Goal: Use online tool/utility: Utilize a website feature to perform a specific function

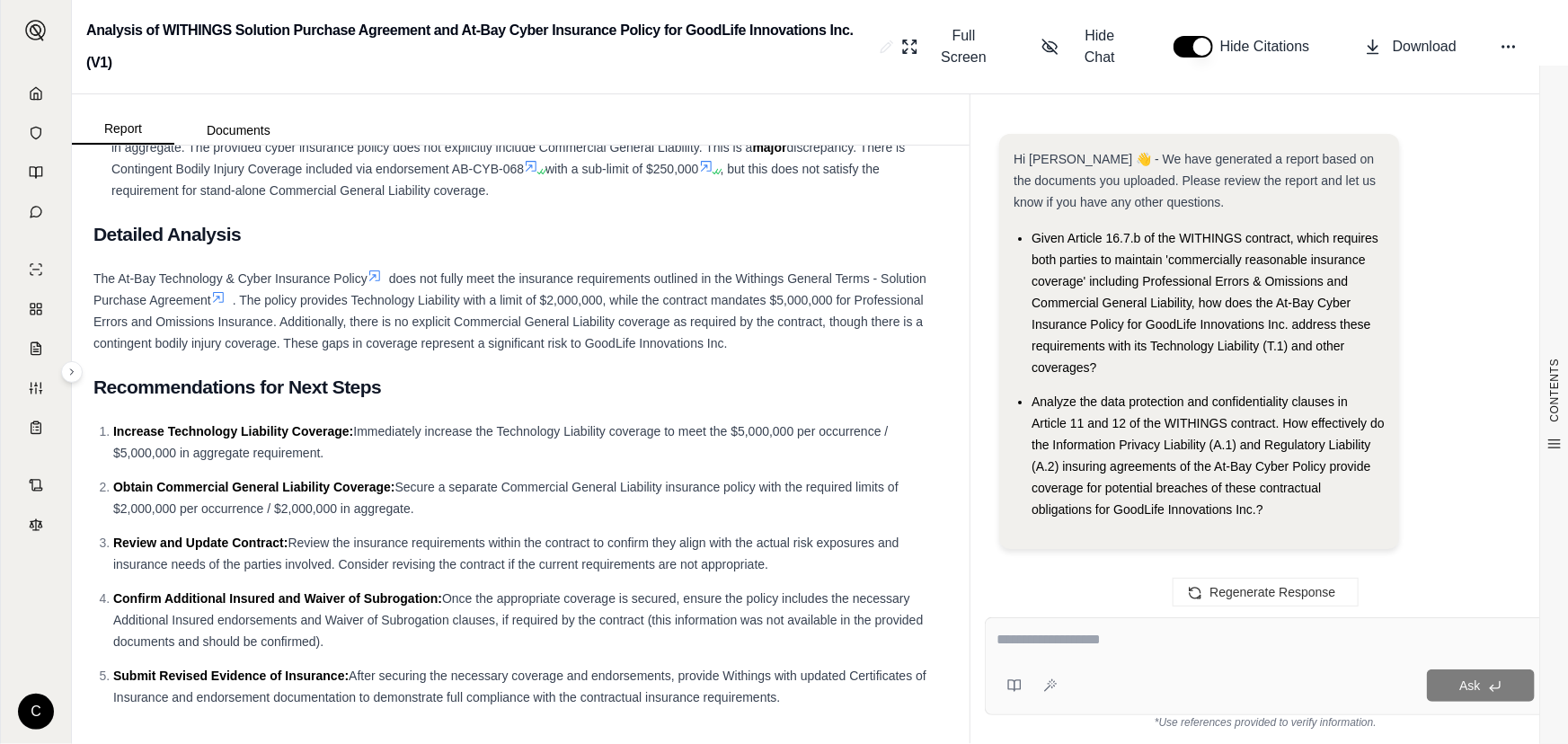
click at [1213, 639] on textarea at bounding box center [1266, 639] width 538 height 21
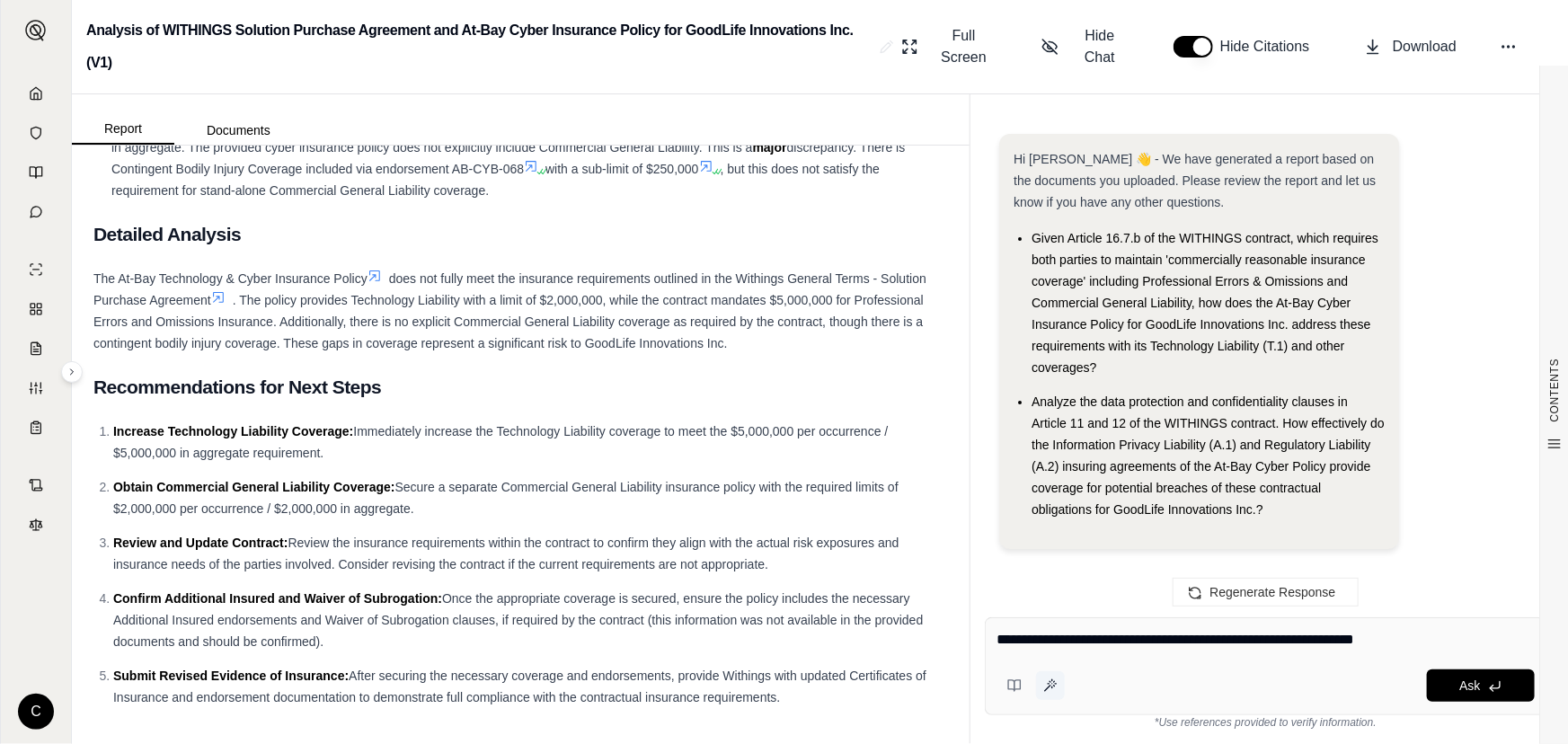
type textarea "**********"
click at [1052, 697] on button at bounding box center [1050, 685] width 29 height 29
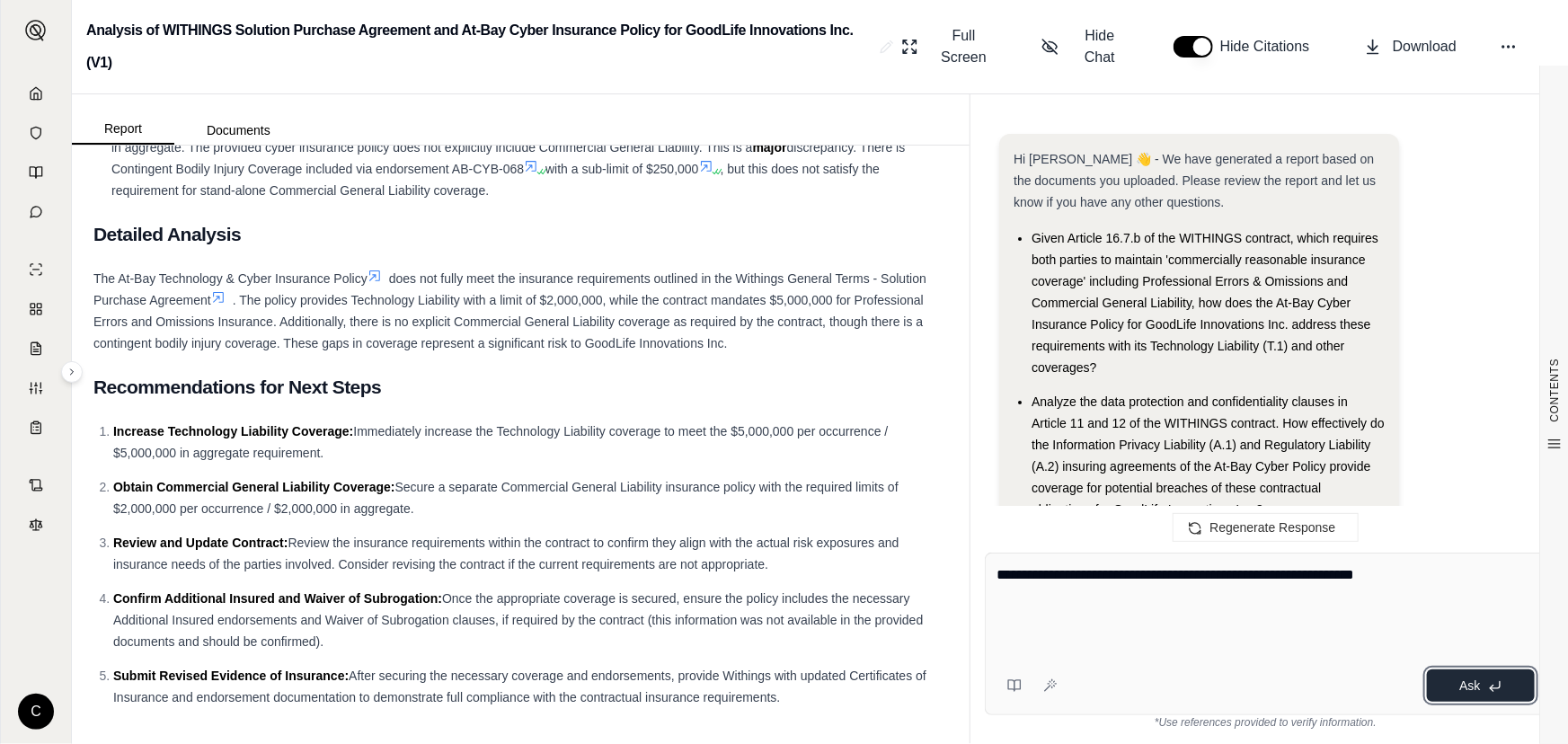
click at [1489, 679] on icon at bounding box center [1495, 686] width 15 height 15
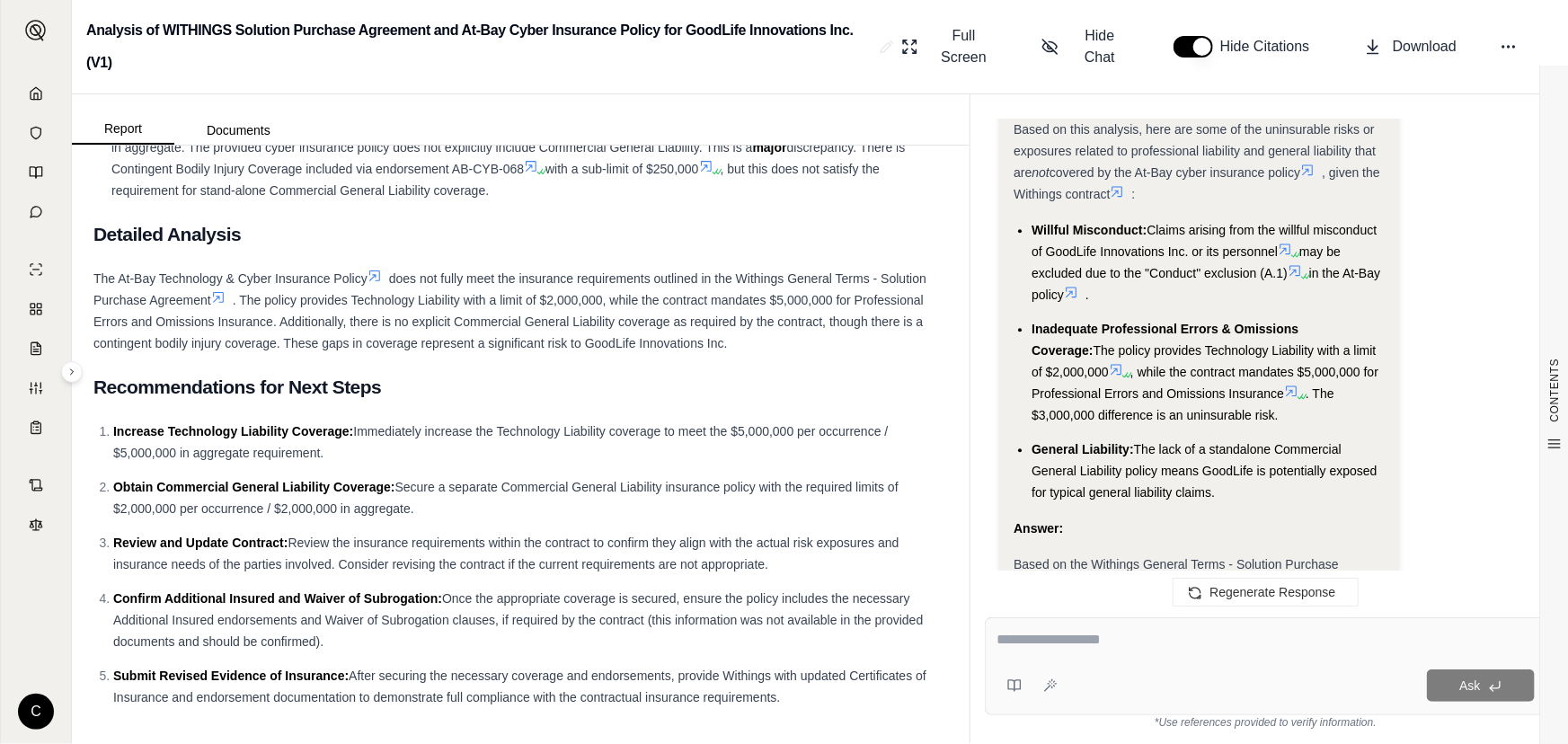
scroll to position [5299, 0]
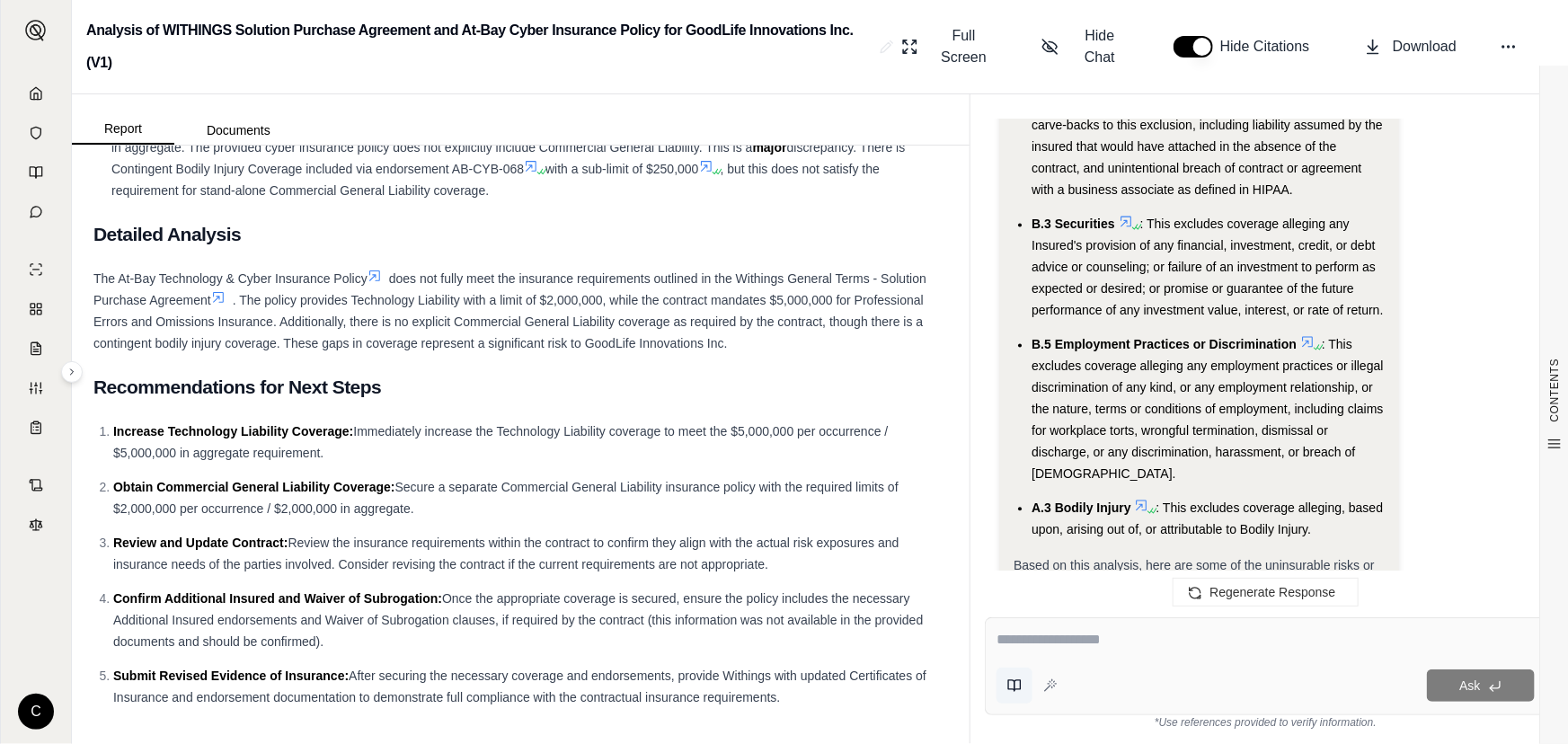
click at [1009, 682] on icon at bounding box center [1014, 685] width 15 height 15
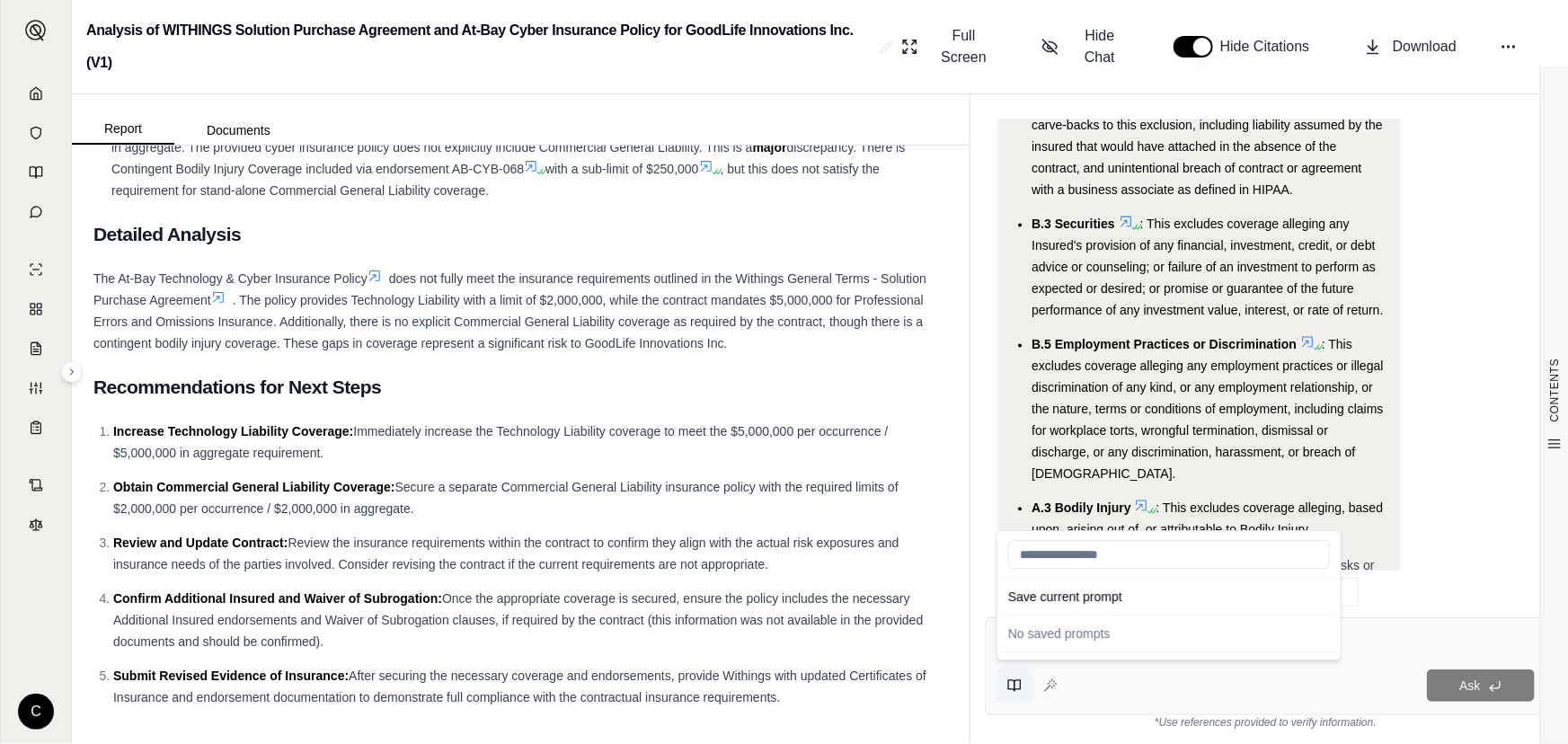
click at [1009, 682] on icon at bounding box center [1014, 685] width 15 height 15
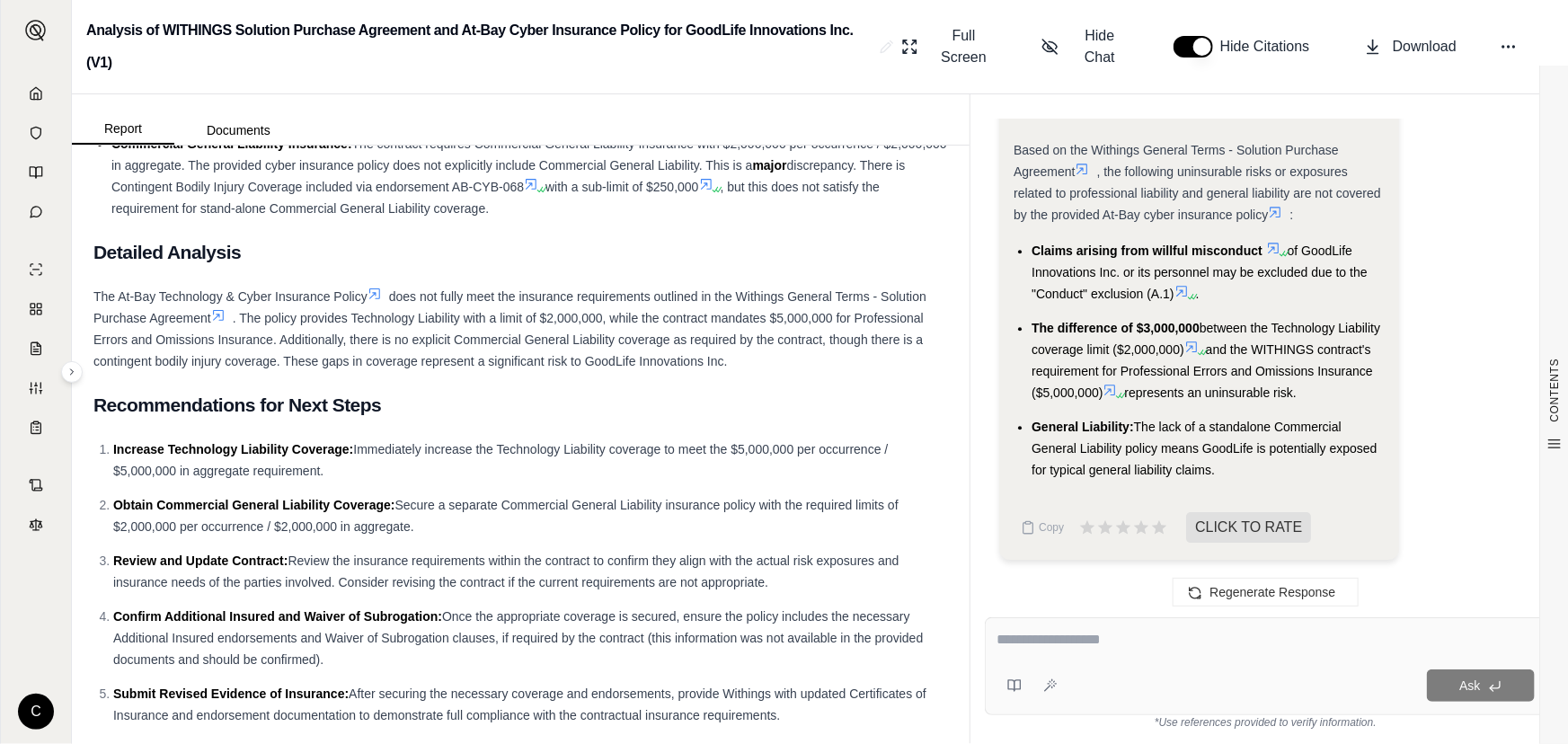
scroll to position [1582, 0]
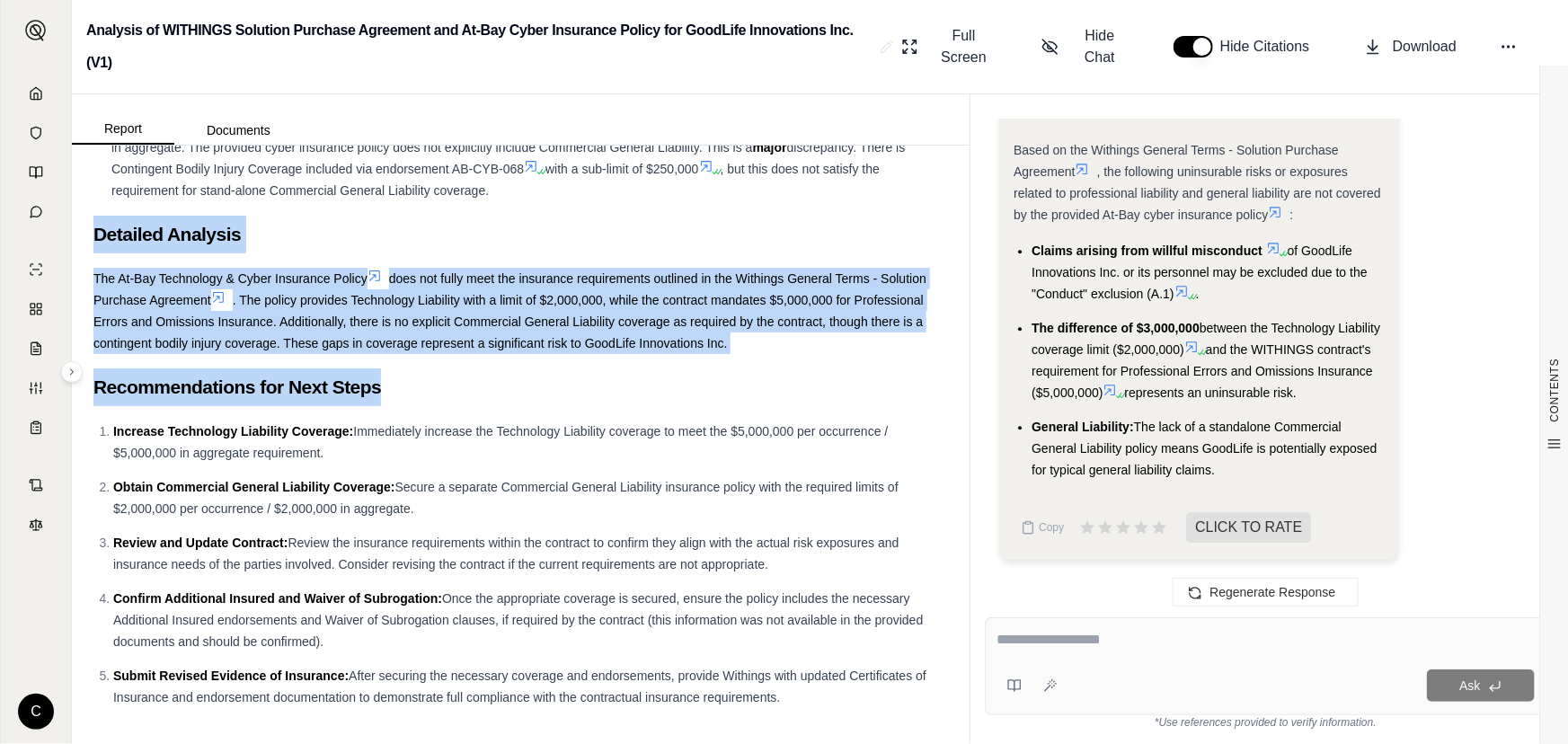
drag, startPoint x: 386, startPoint y: 389, endPoint x: 94, endPoint y: 232, distance: 331.5
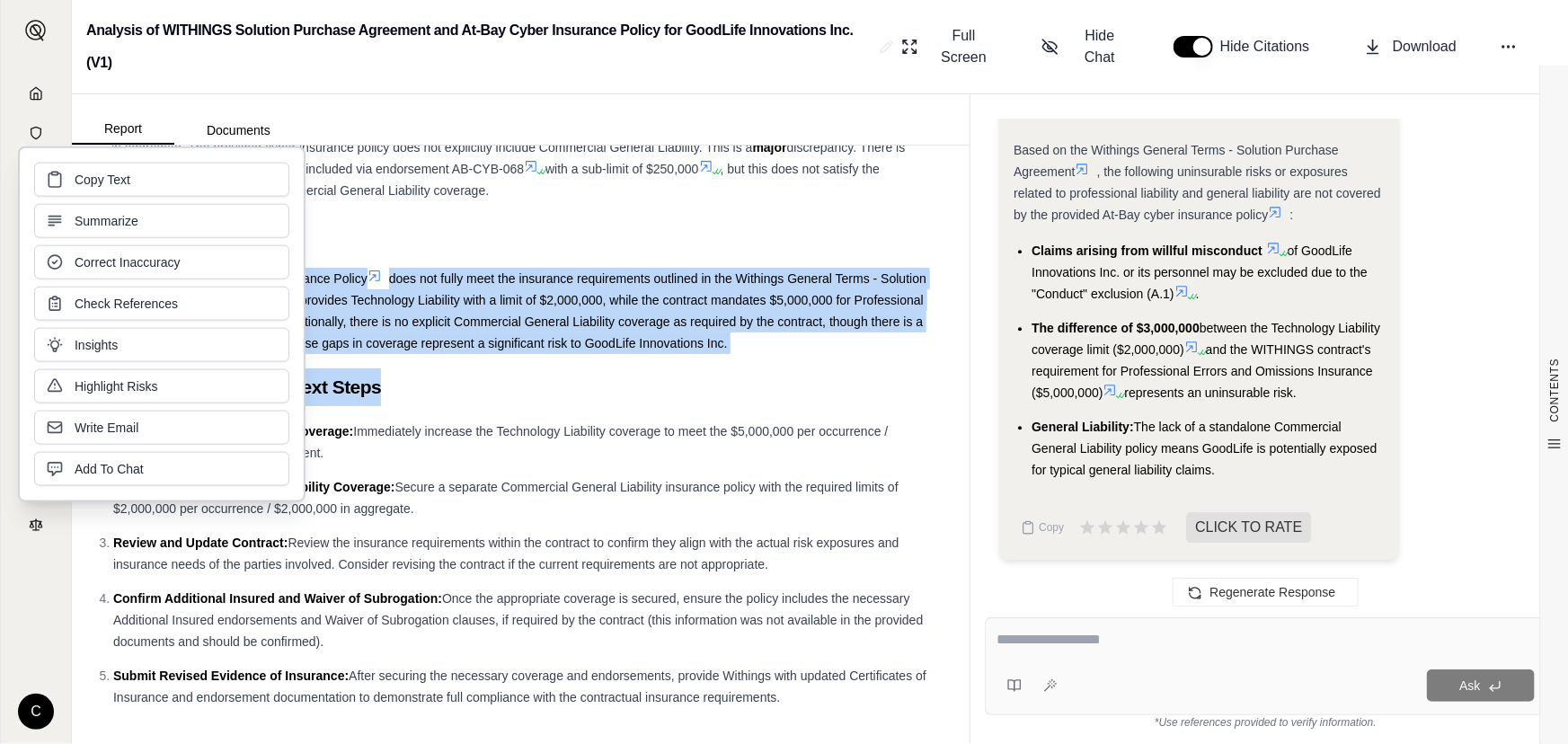
click at [94, 232] on button "Summarize" at bounding box center [161, 220] width 255 height 34
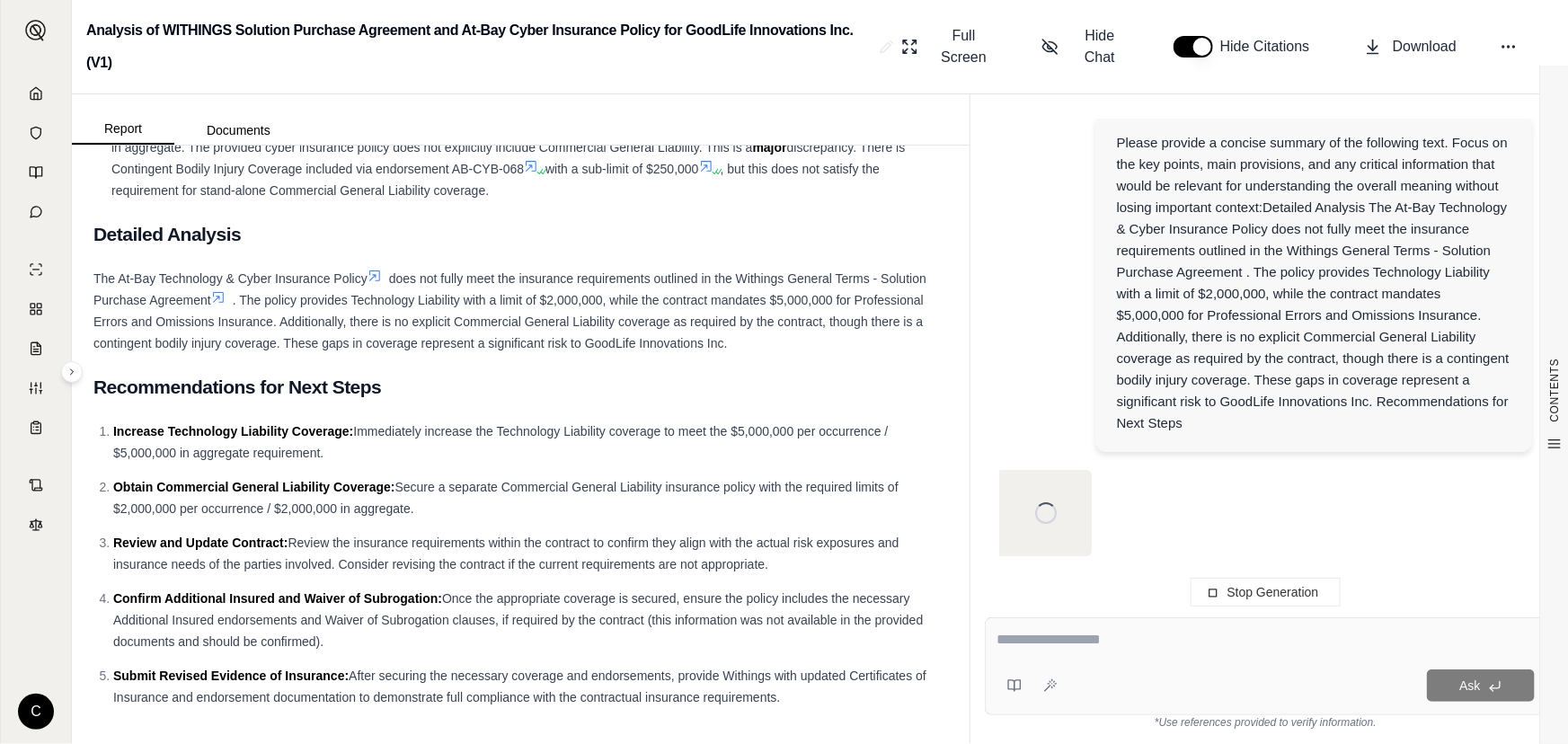
scroll to position [6543, 0]
click at [295, 235] on h2 "Detailed Analysis" at bounding box center [521, 234] width 855 height 38
click at [1233, 596] on span "Stop Generation" at bounding box center [1272, 592] width 91 height 15
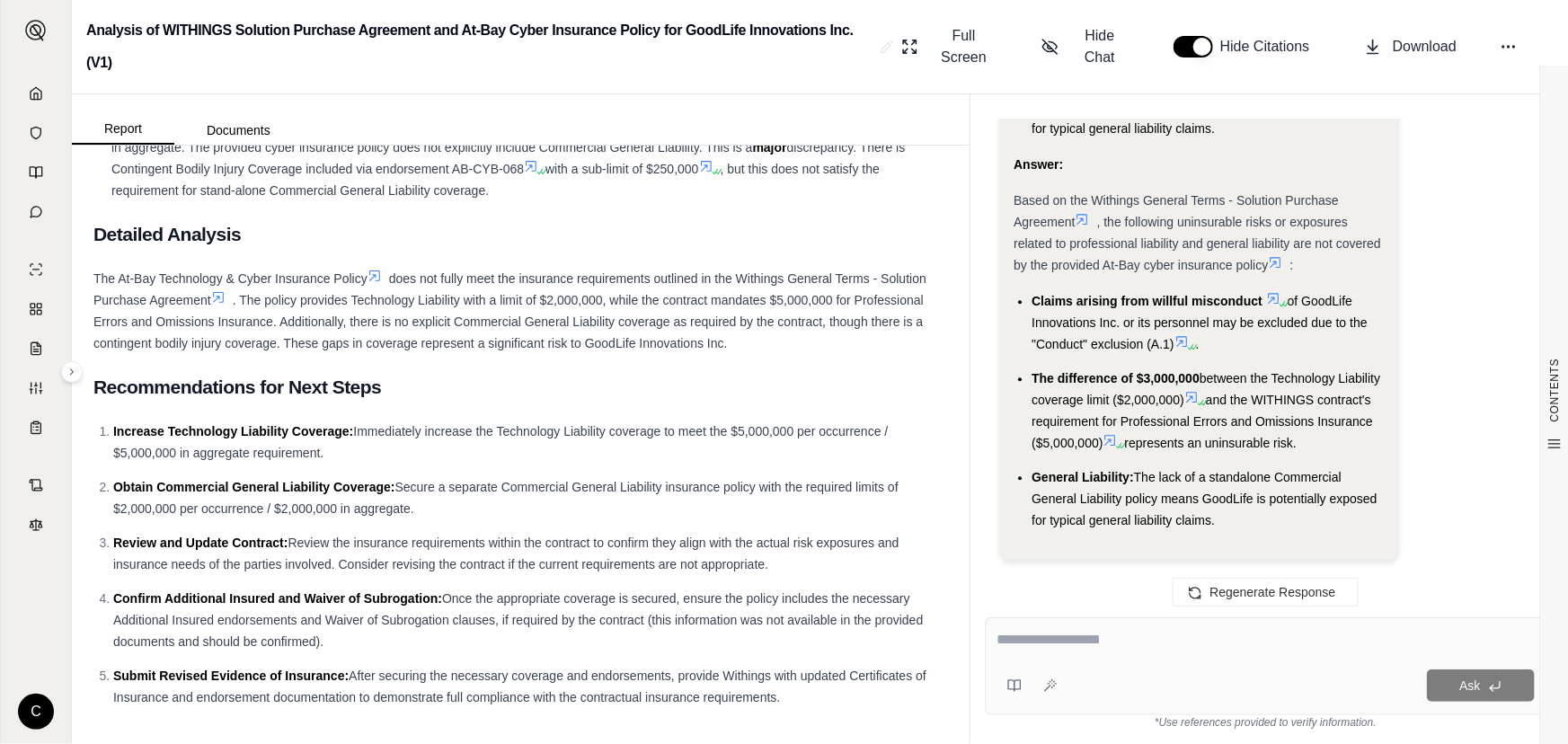
scroll to position [6070, 0]
click at [403, 323] on span ". The policy provides Technology Liability with a limit of $2,000,000, while th…" at bounding box center [508, 321] width 830 height 57
click at [1395, 44] on span "Download" at bounding box center [1424, 46] width 64 height 21
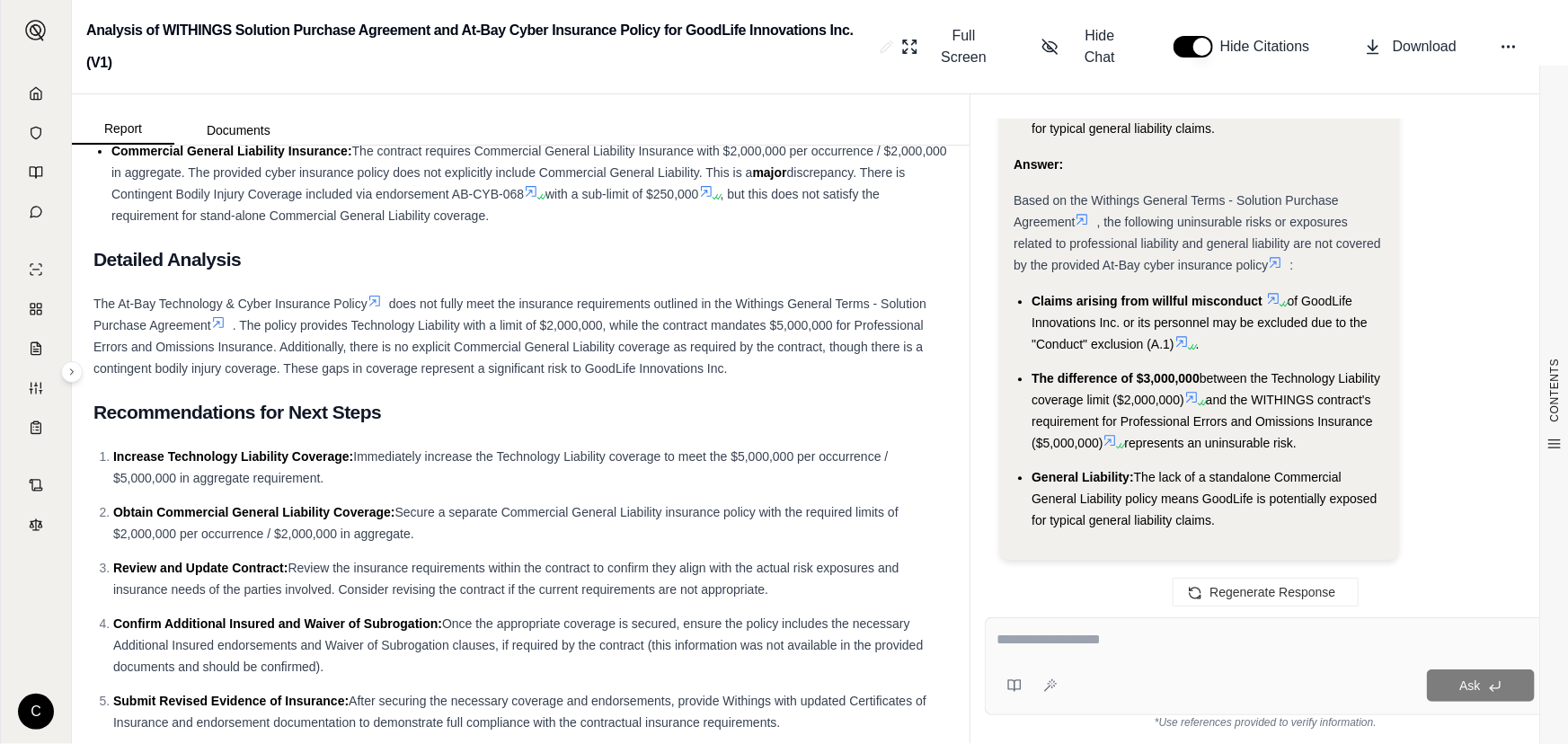
scroll to position [1582, 0]
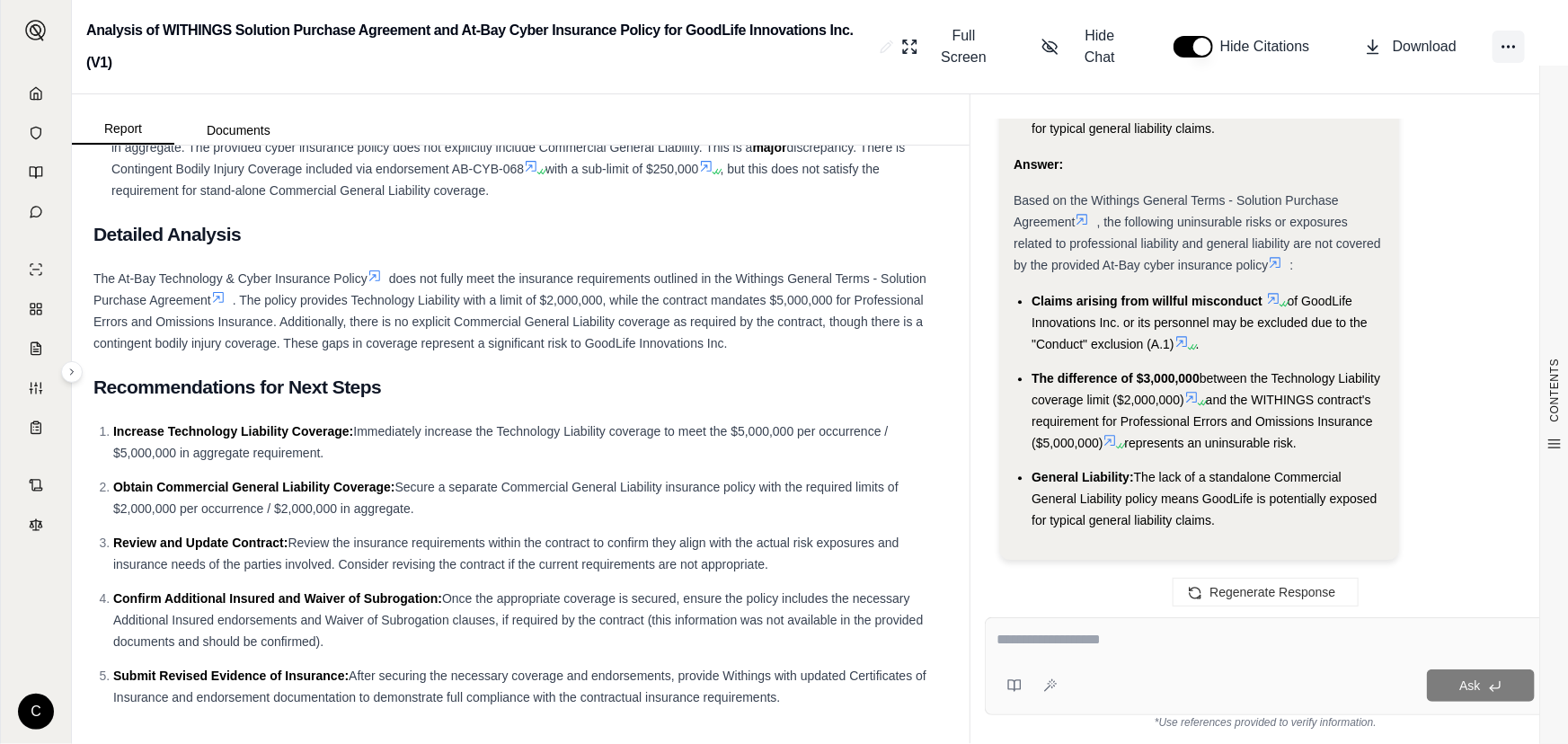
click at [1524, 45] on button at bounding box center [1508, 46] width 32 height 32
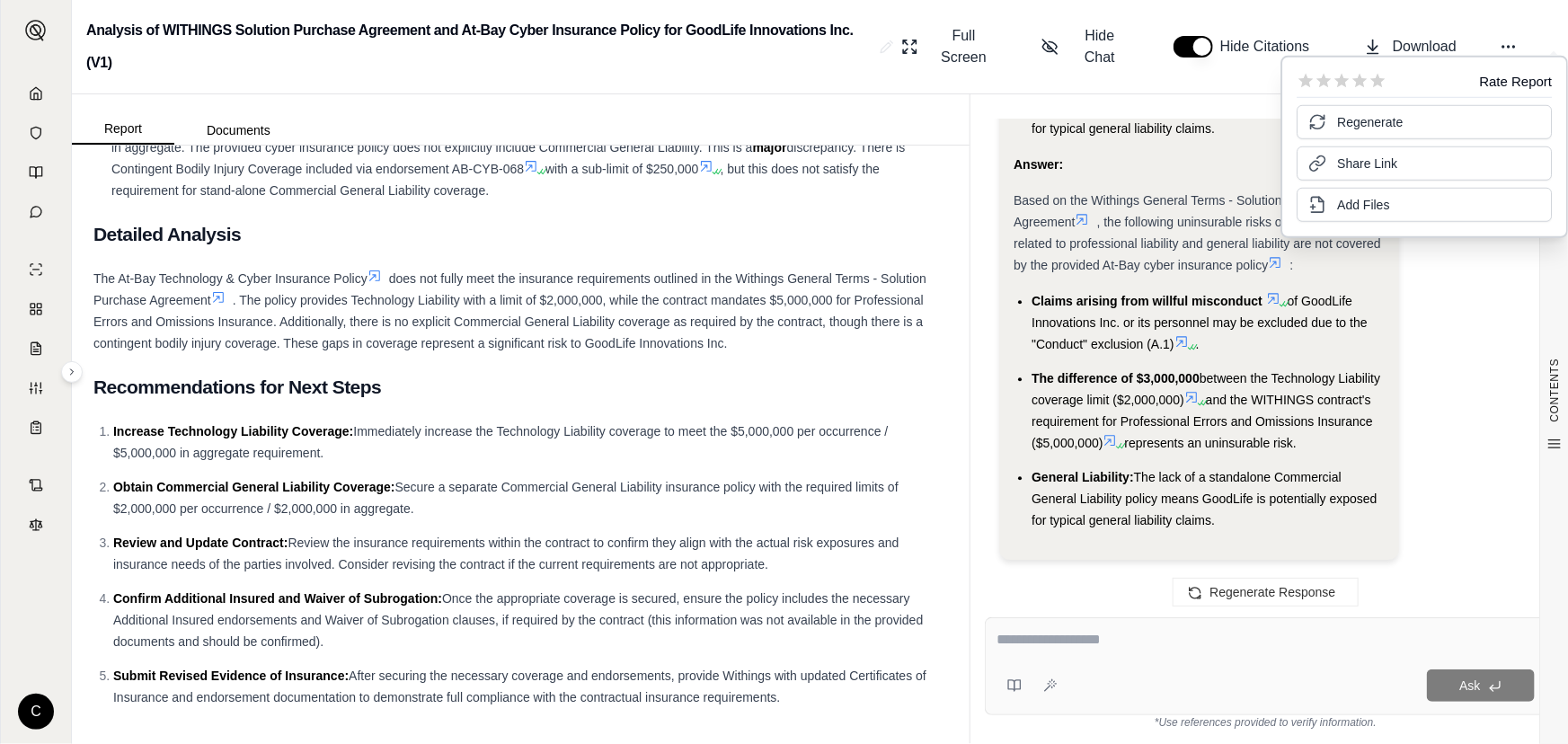
scroll to position [1147, 0]
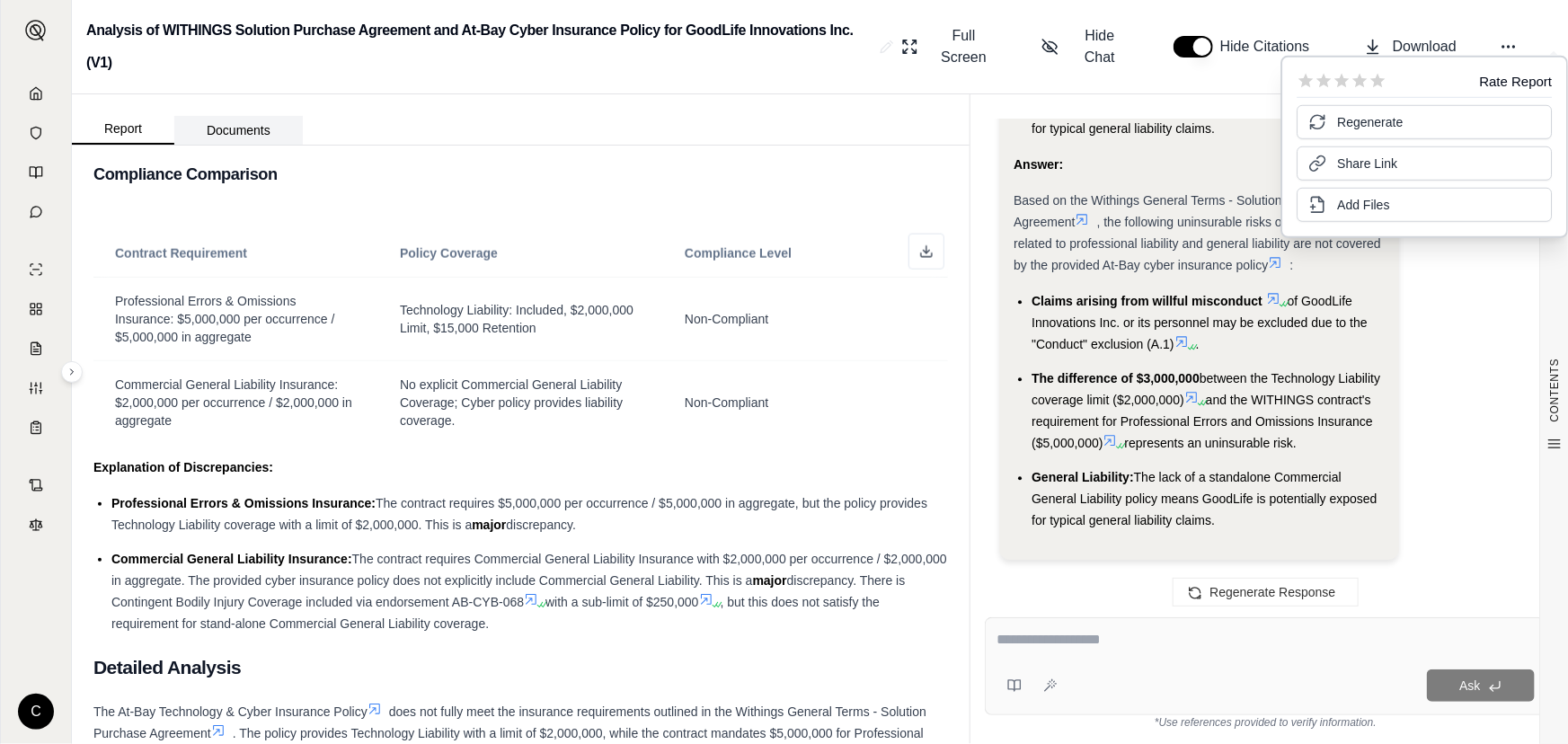
click at [249, 139] on button "Documents" at bounding box center [238, 130] width 128 height 29
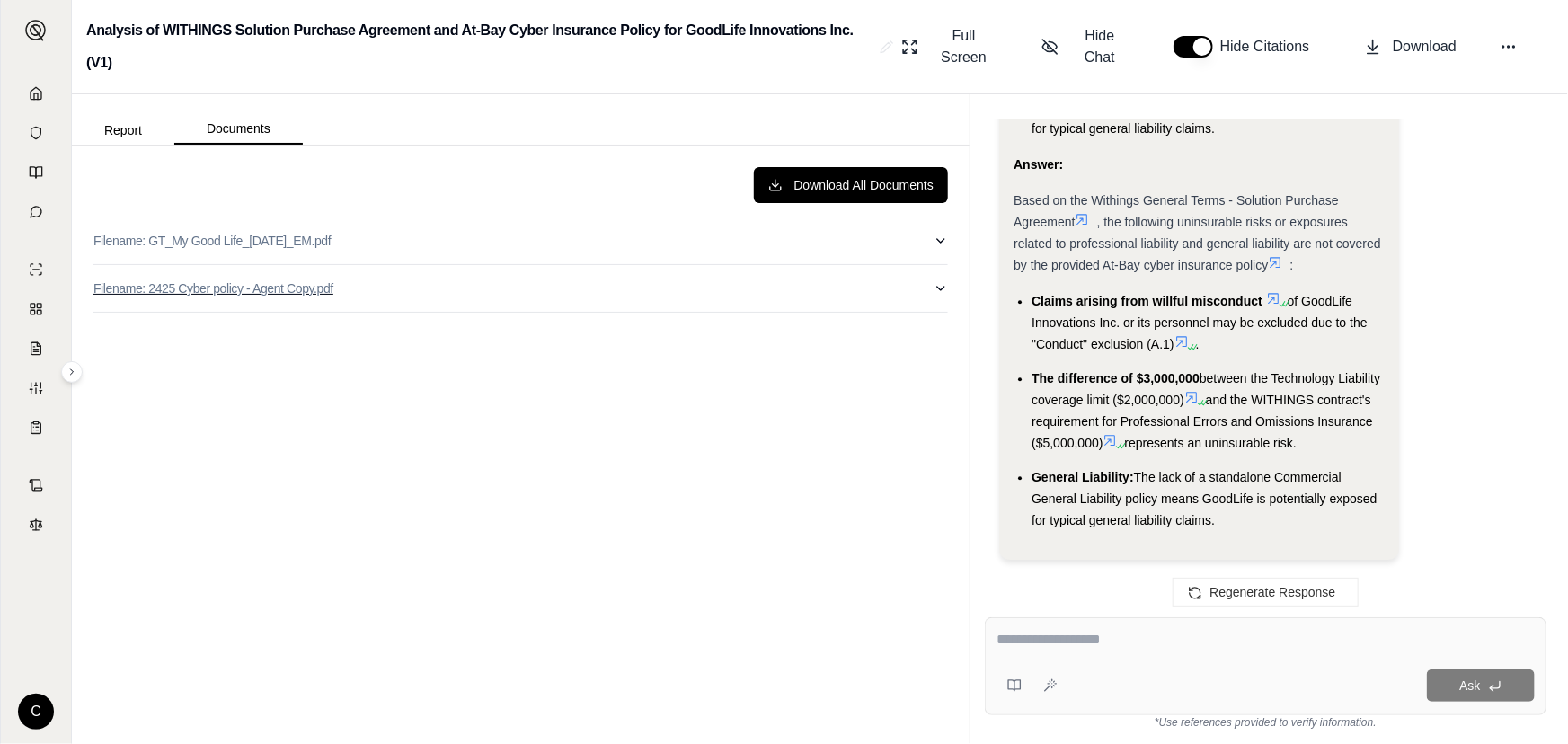
click at [216, 294] on p "Filename: 2425 Cyber policy - Agent Copy.pdf" at bounding box center [213, 288] width 240 height 18
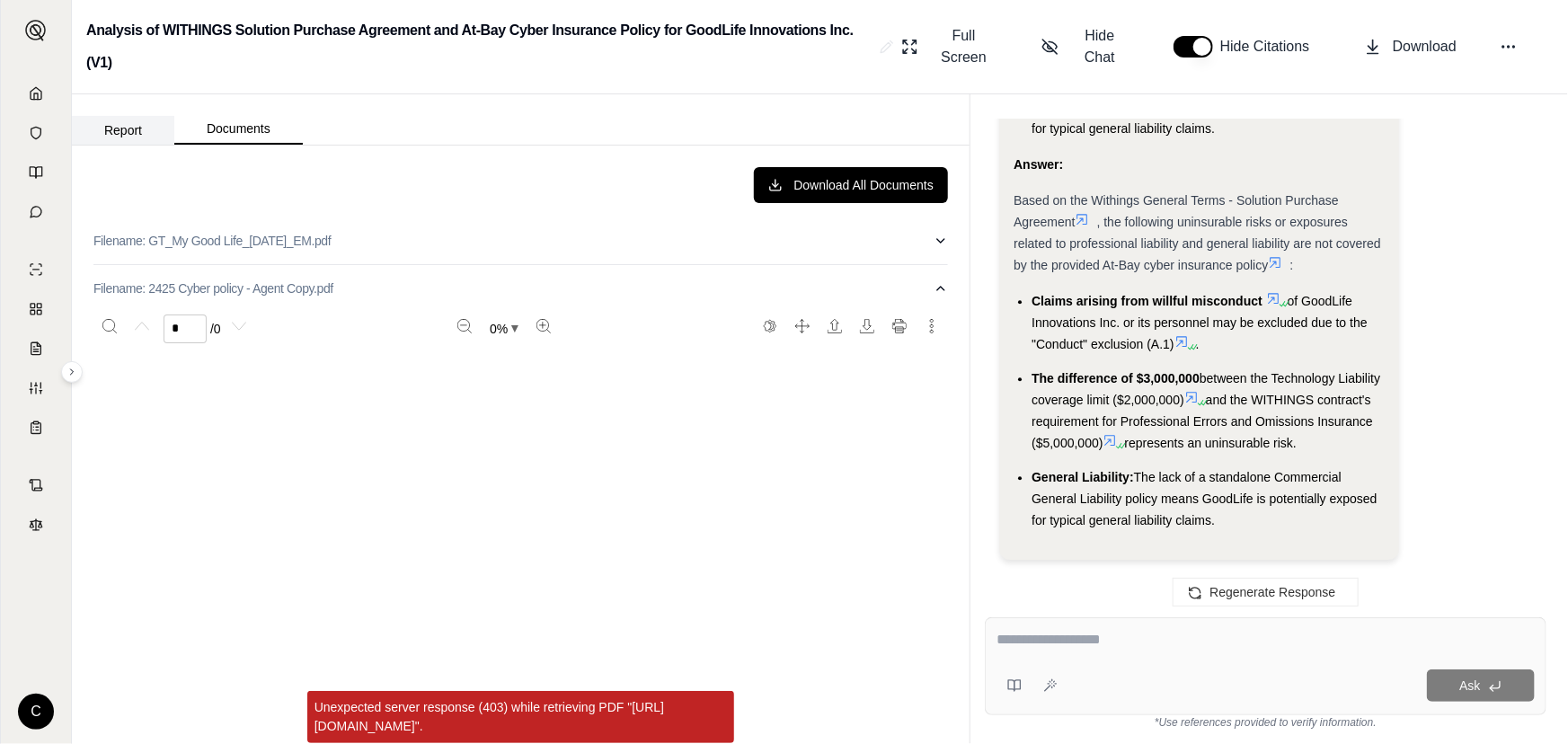
scroll to position [0, 0]
click at [135, 122] on button "Report" at bounding box center [123, 130] width 102 height 29
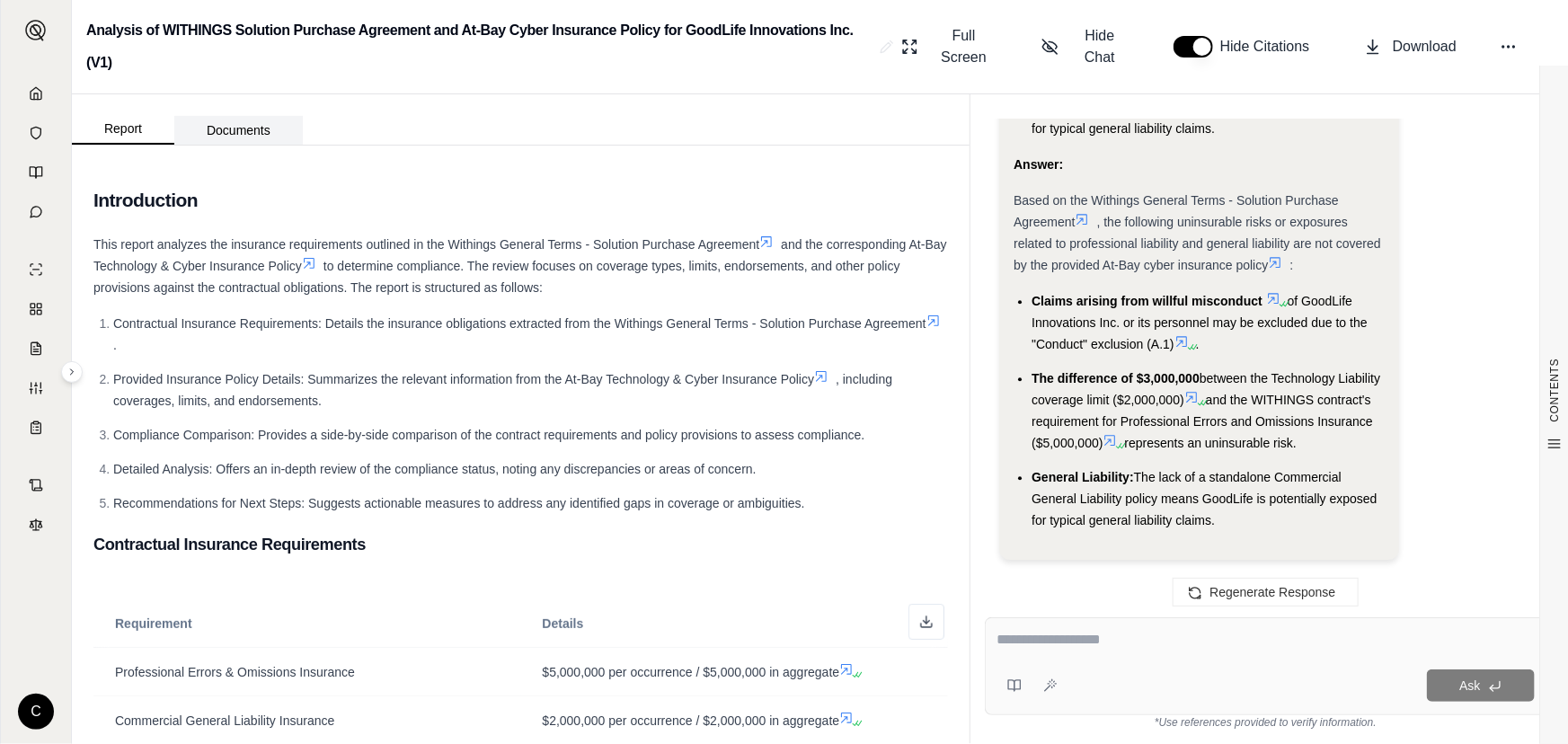
click at [245, 126] on button "Documents" at bounding box center [238, 130] width 128 height 29
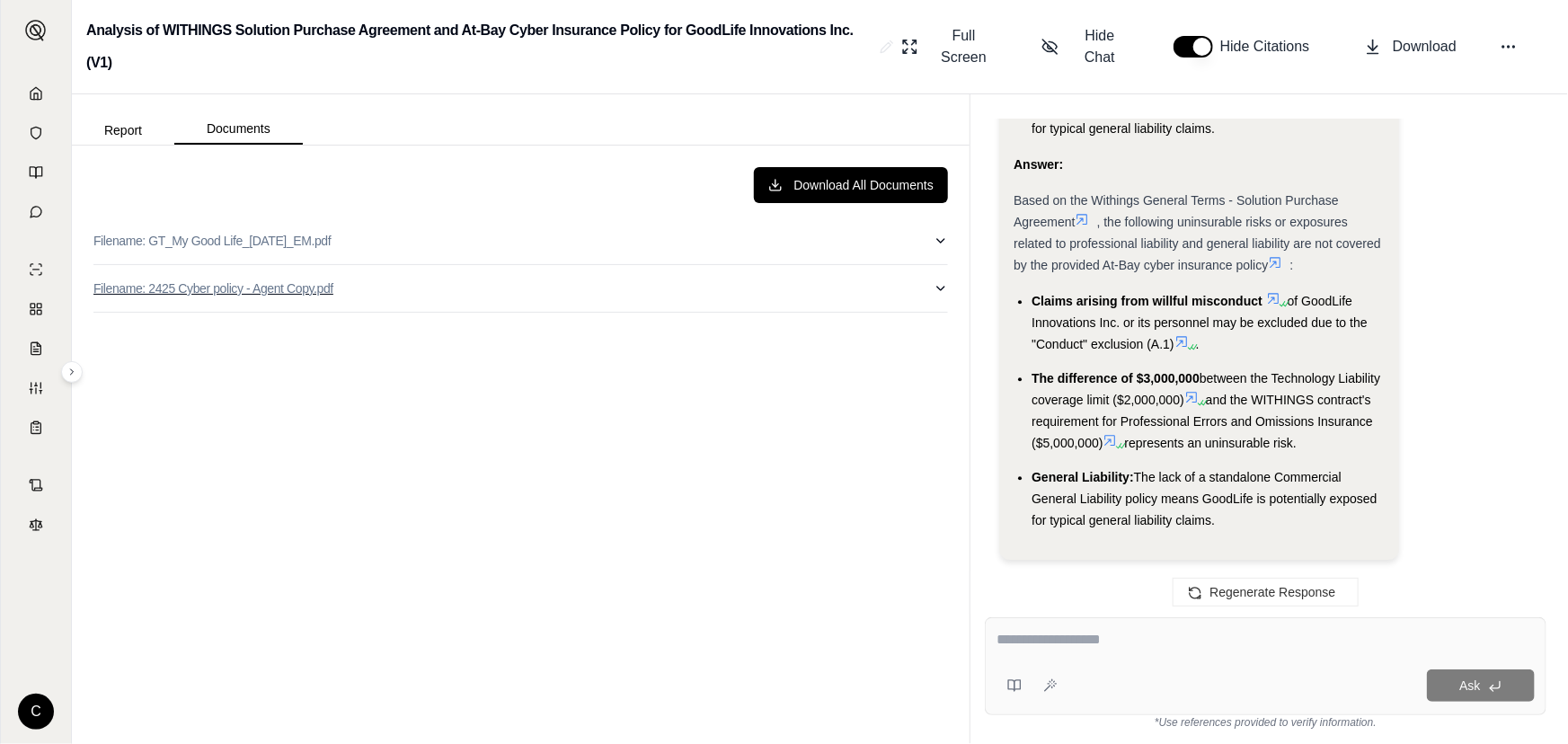
click at [388, 286] on button "Filename: 2425 Cyber policy - Agent Copy.pdf" at bounding box center [521, 288] width 855 height 47
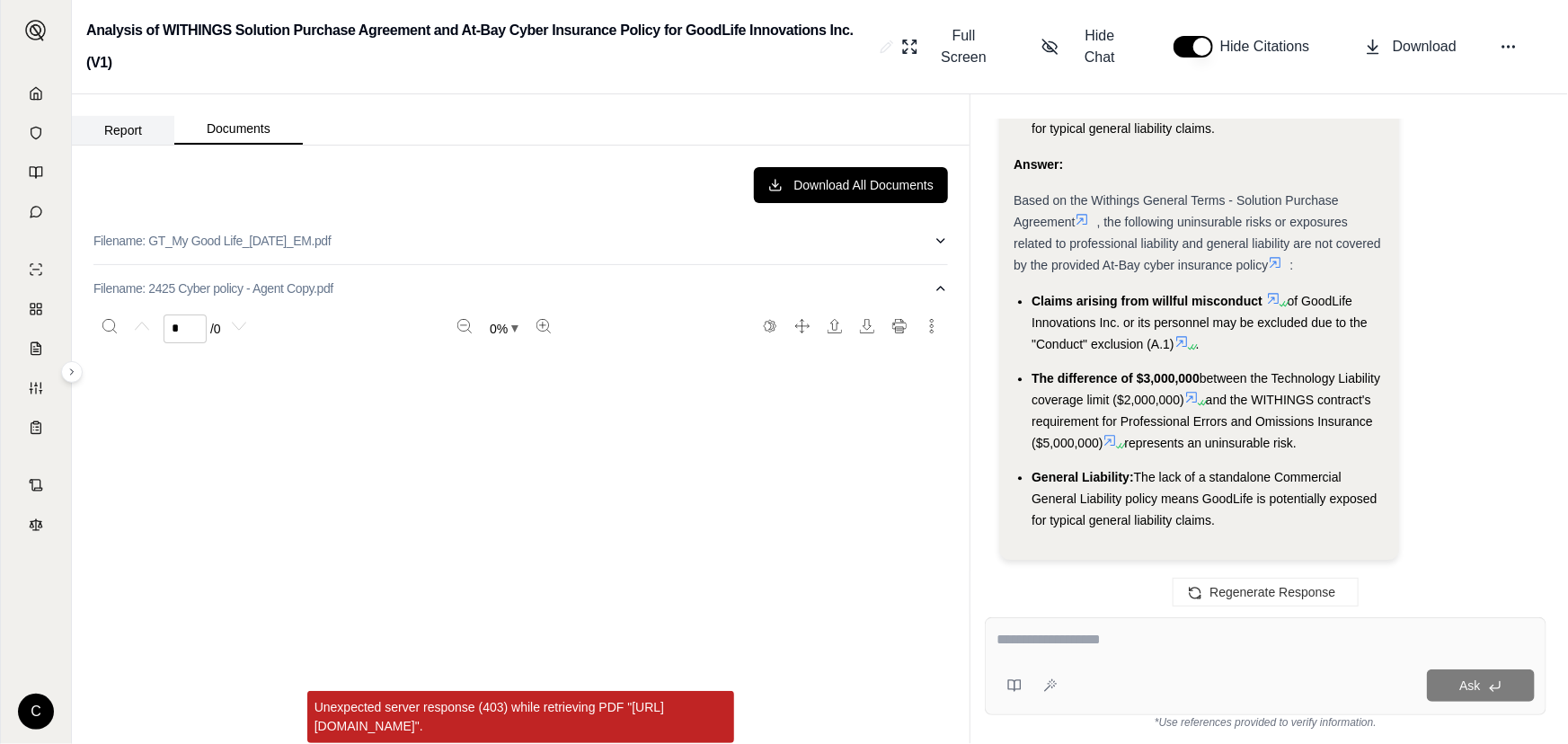
click at [109, 127] on button "Report" at bounding box center [123, 130] width 102 height 29
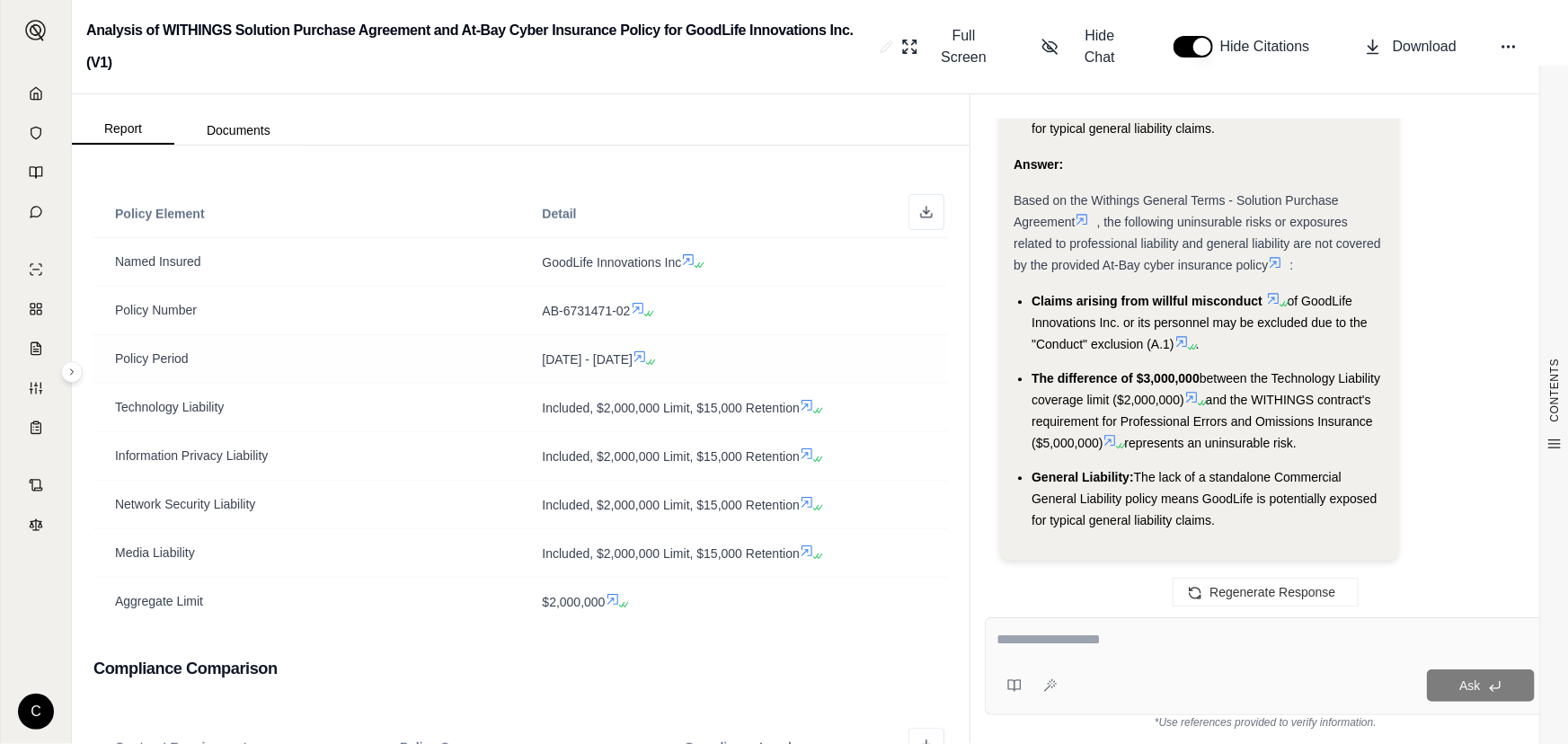
scroll to position [1524, 0]
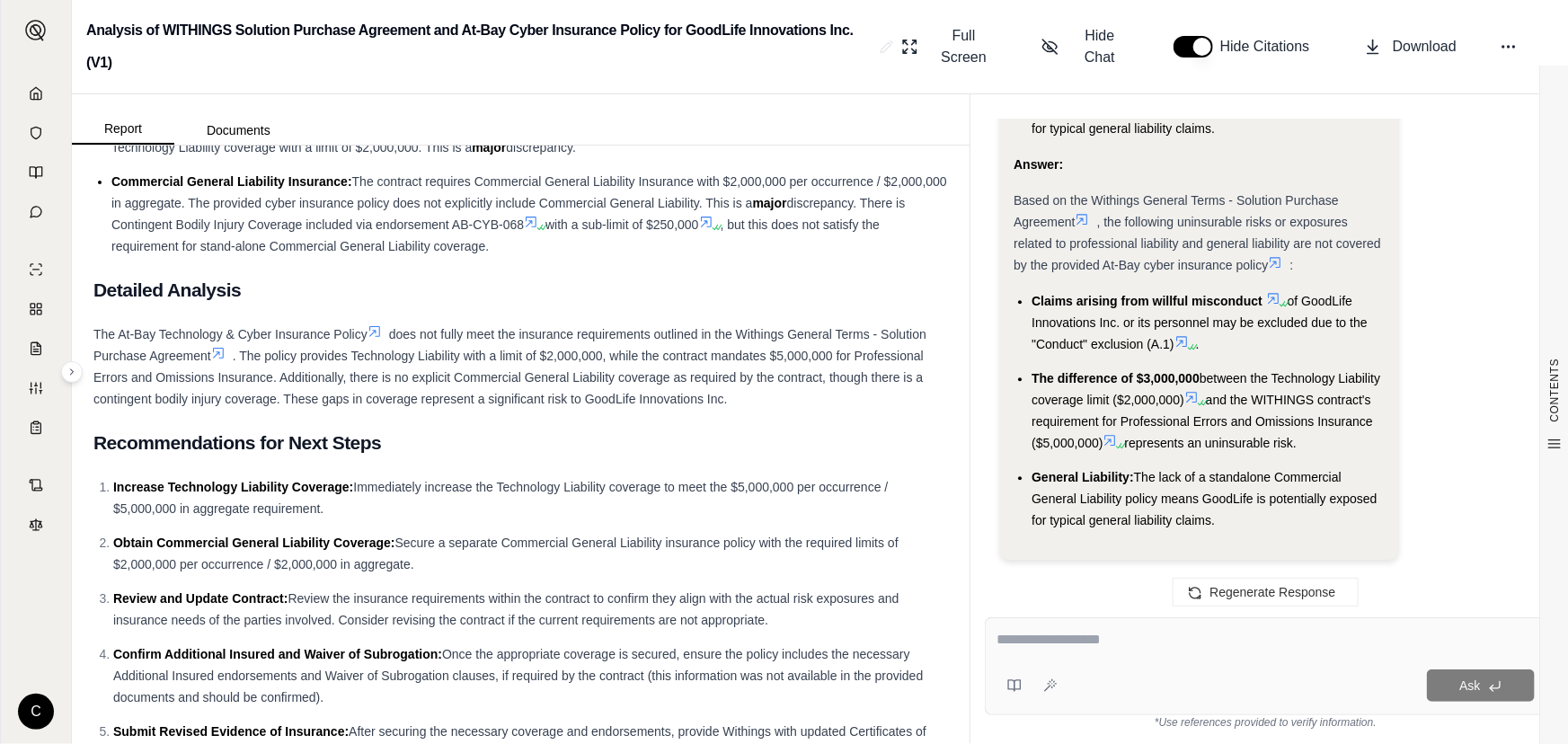
click at [1100, 650] on textarea at bounding box center [1266, 639] width 538 height 21
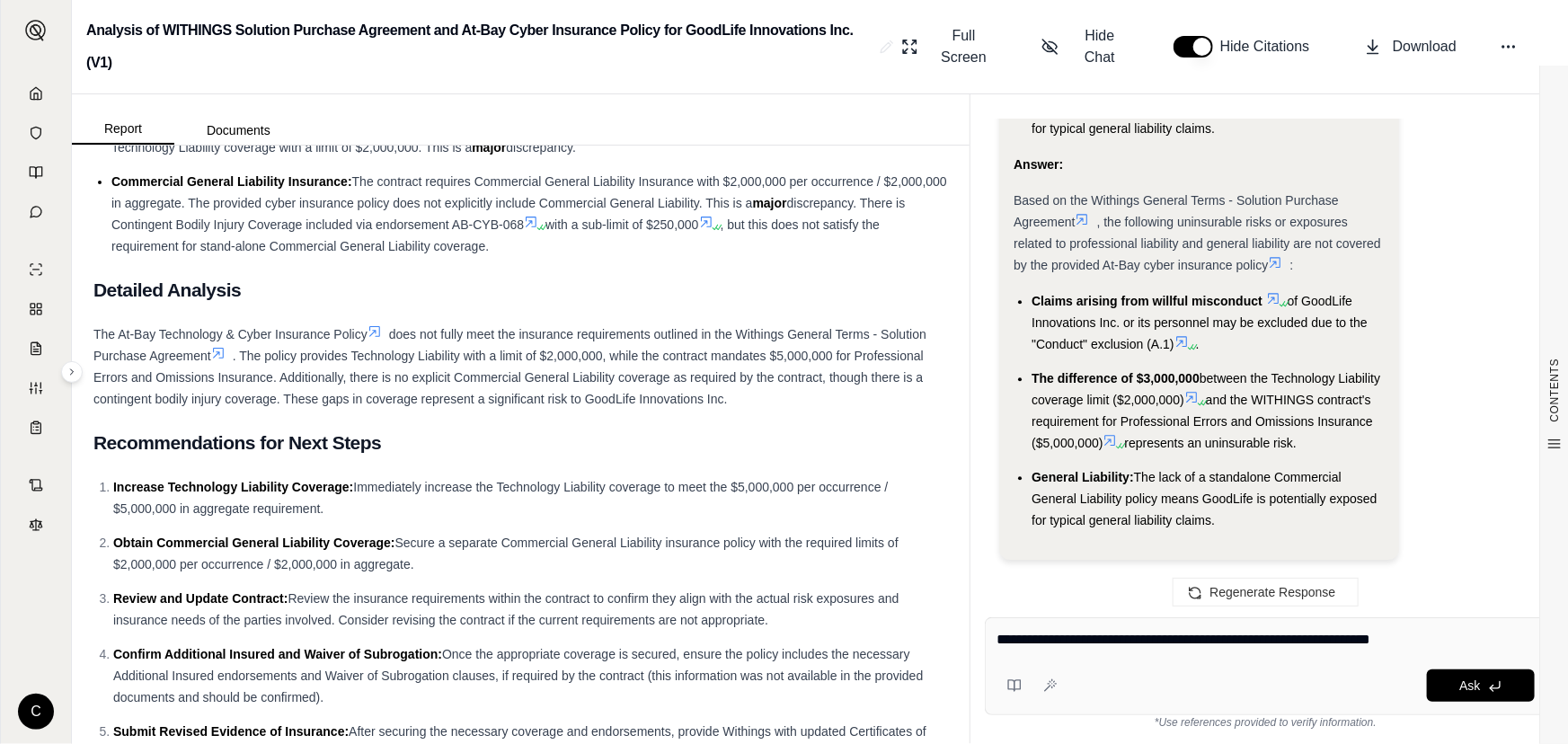
type textarea "**********"
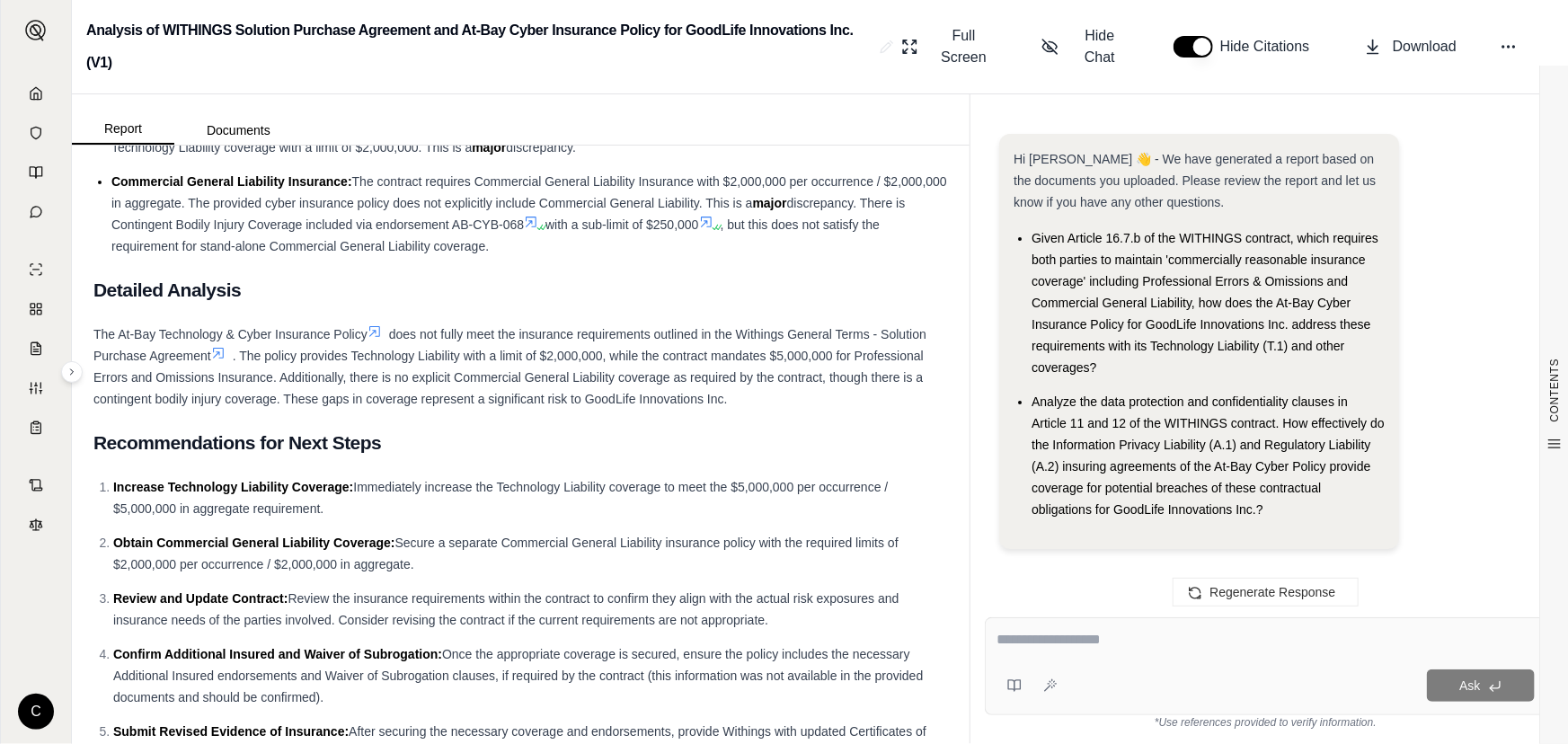
scroll to position [8367, 0]
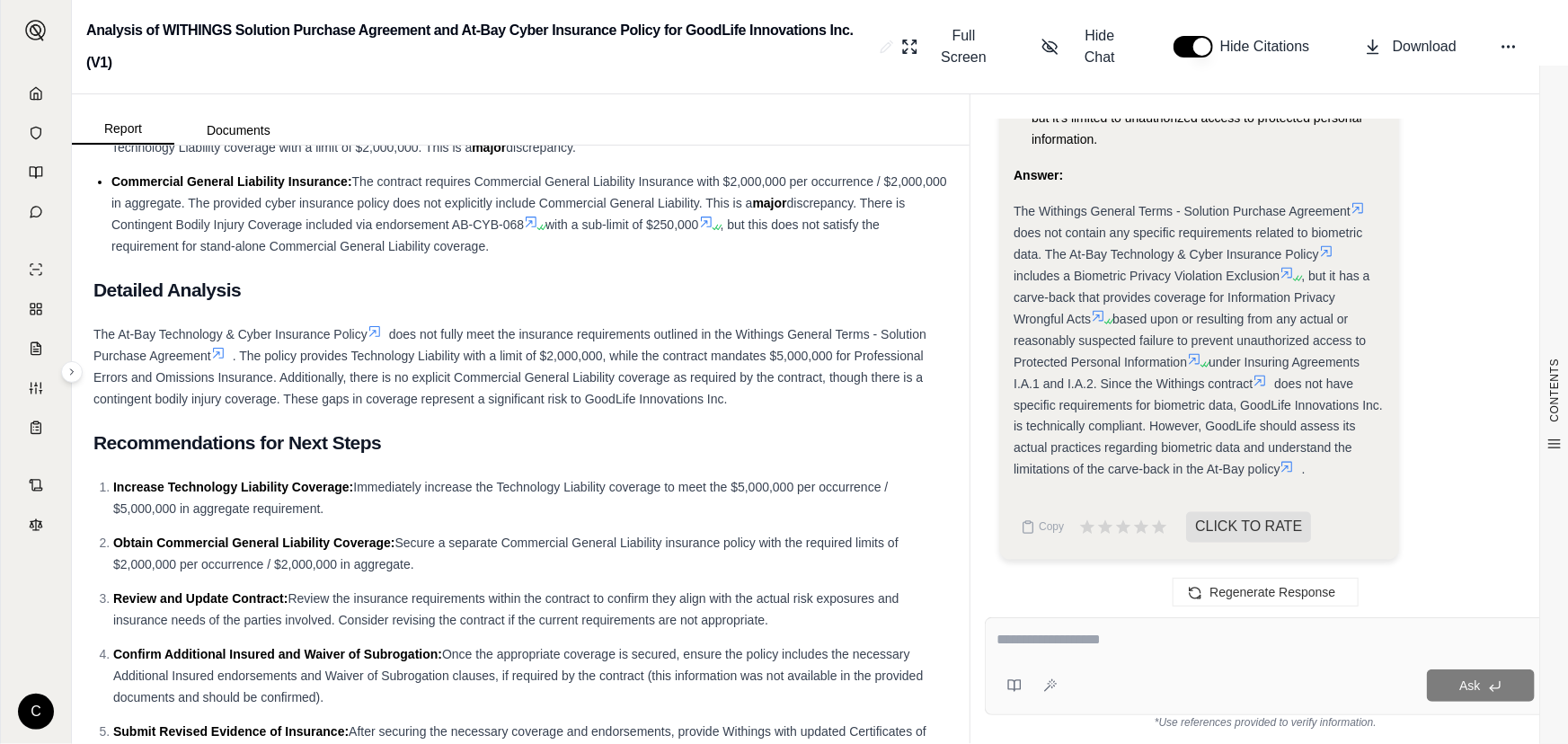
drag, startPoint x: 1038, startPoint y: 213, endPoint x: 1280, endPoint y: 476, distance: 357.4
click at [1280, 476] on div "The Withings General Terms - Solution Purchase Agreement does not contain any s…" at bounding box center [1199, 341] width 371 height 280
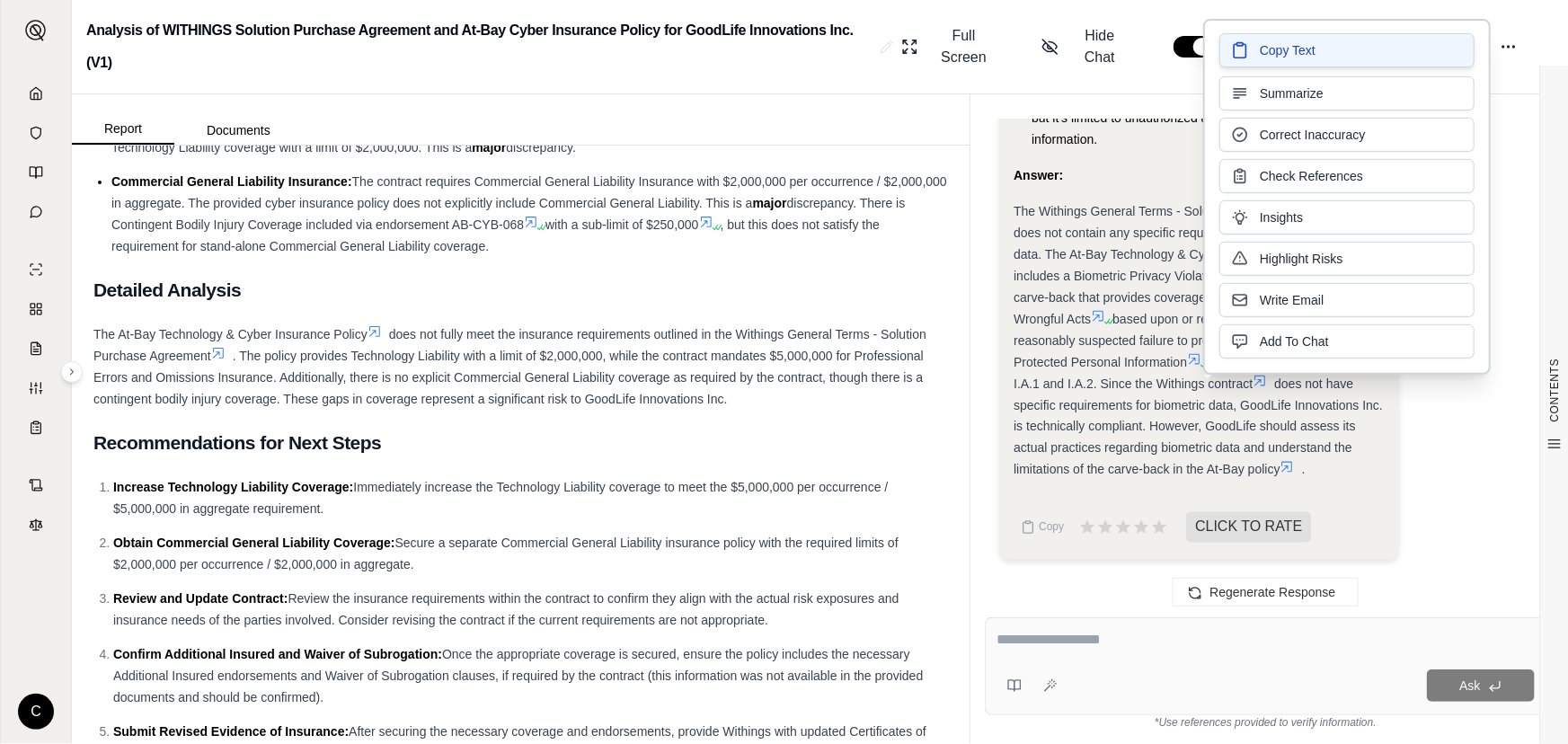
click at [1331, 60] on button "Copy Text" at bounding box center [1347, 50] width 255 height 34
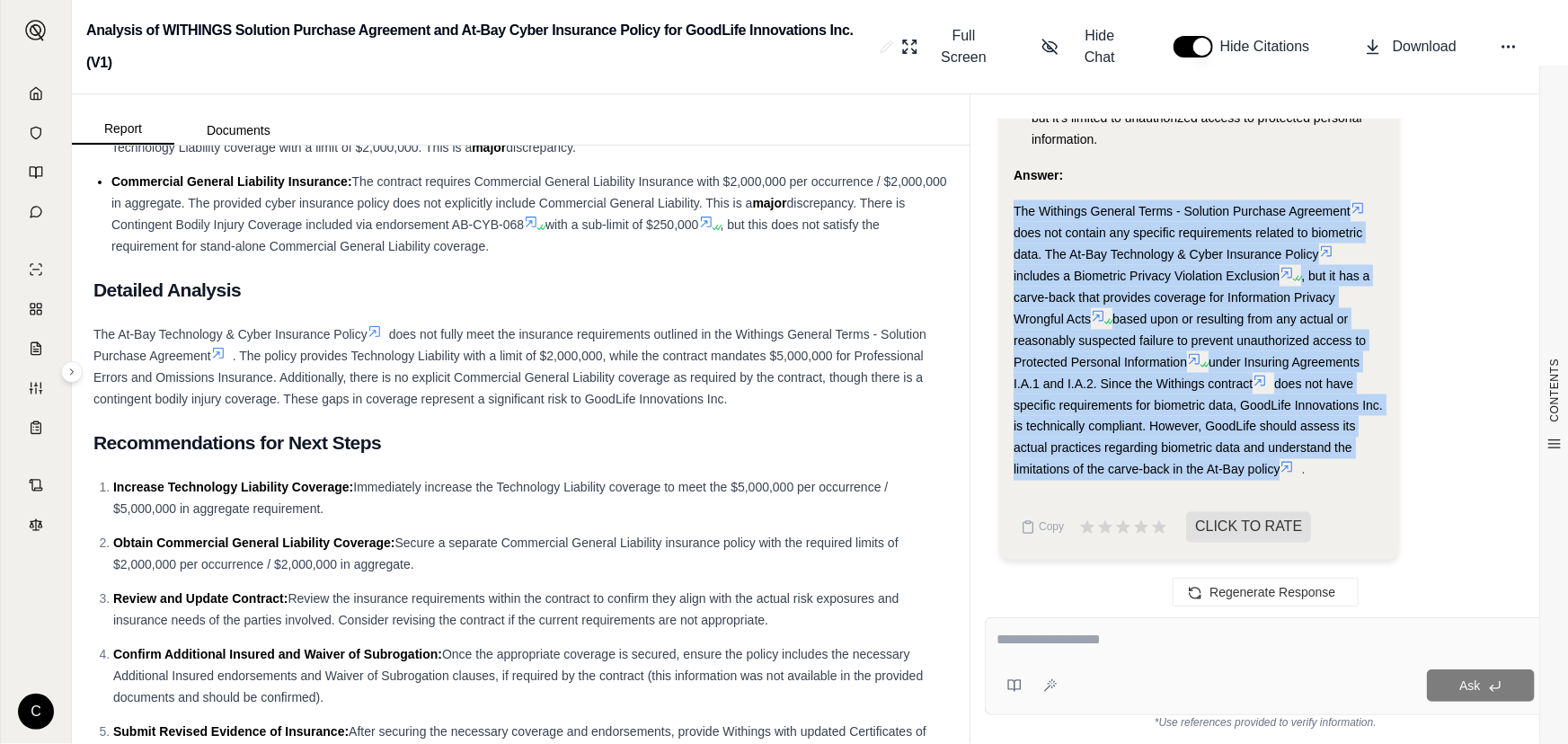
drag, startPoint x: 1014, startPoint y: 211, endPoint x: 1305, endPoint y: 476, distance: 393.6
click at [1305, 476] on div "The Withings General Terms - Solution Purchase Agreement does not contain any s…" at bounding box center [1199, 341] width 371 height 280
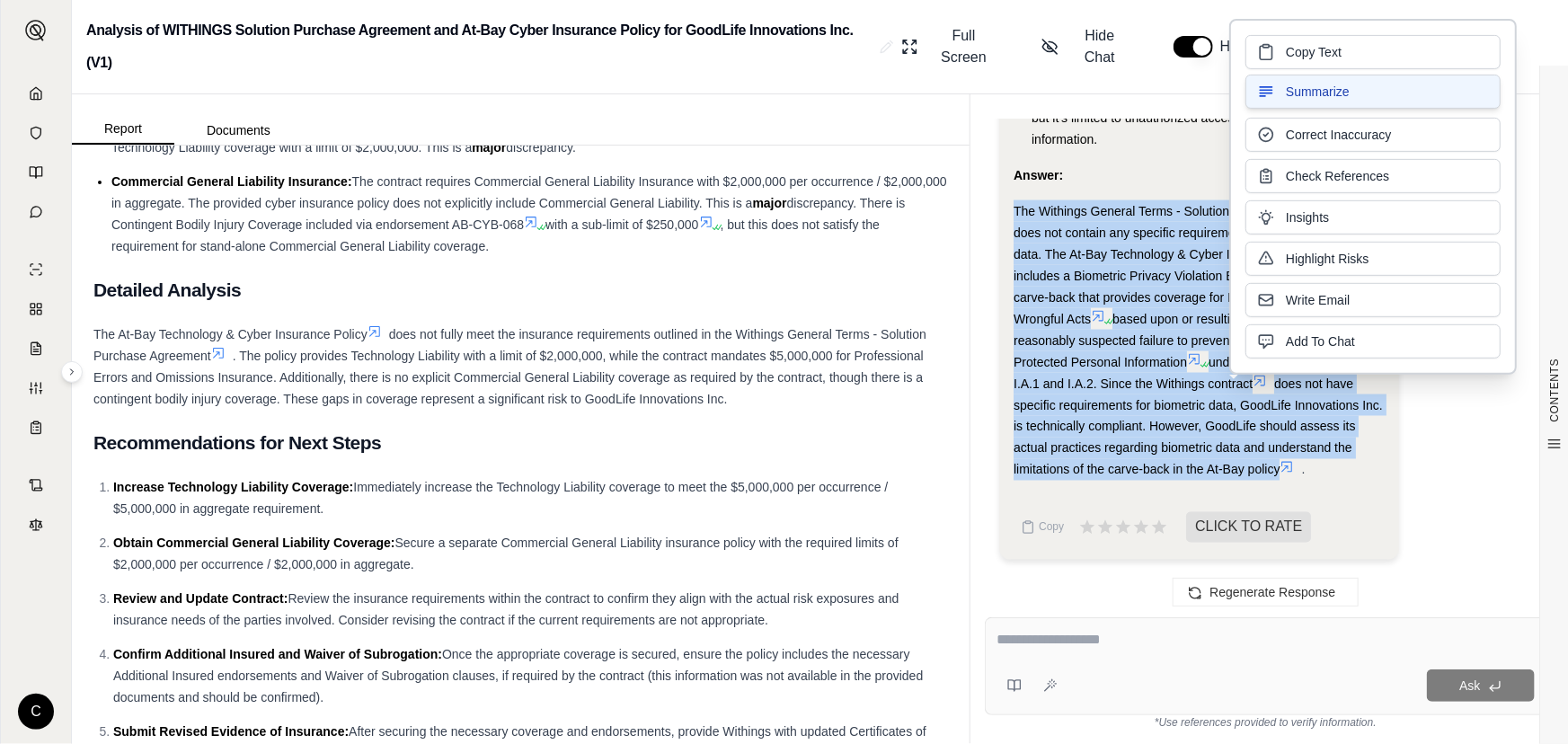
click at [1279, 100] on button "Summarize" at bounding box center [1373, 91] width 255 height 34
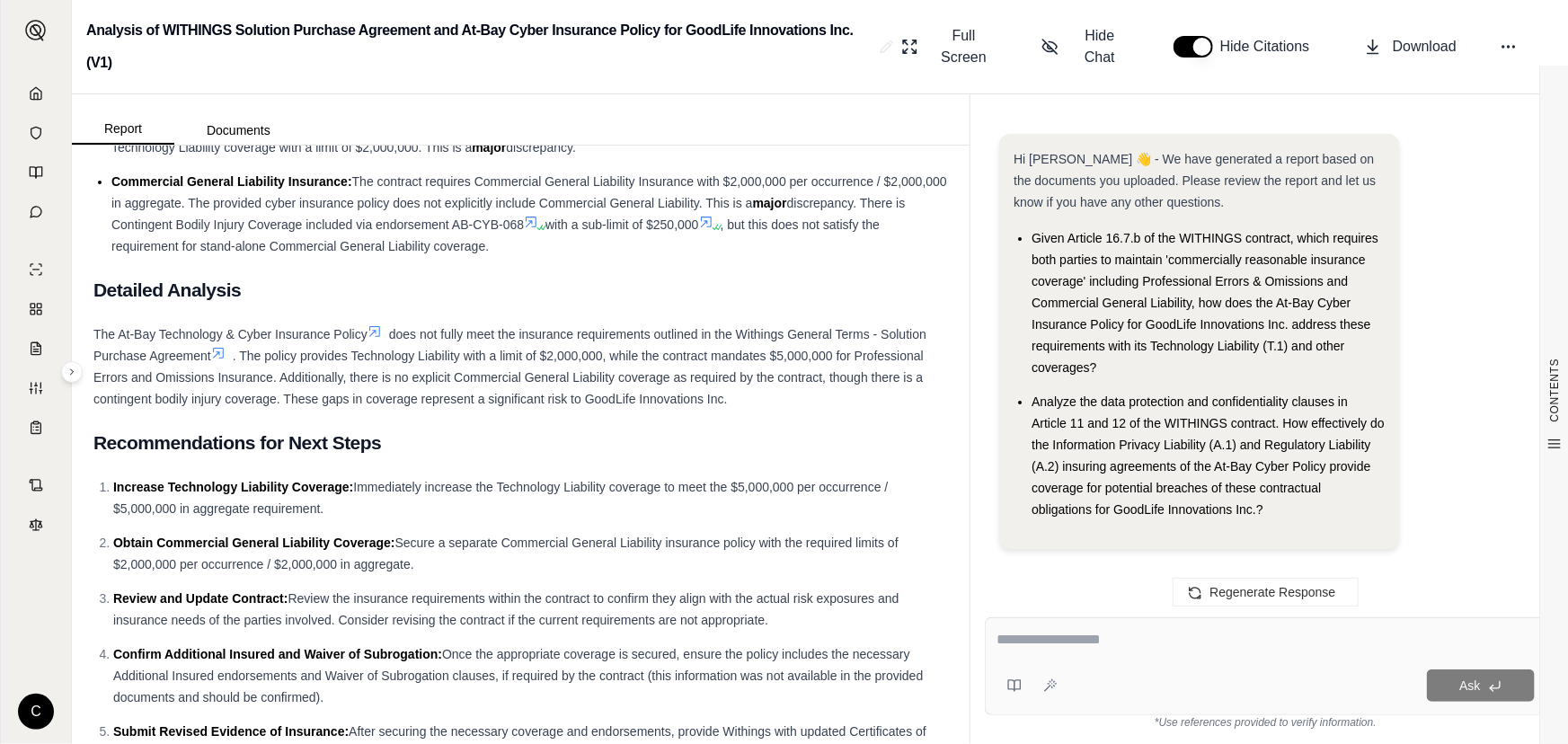
scroll to position [9074, 0]
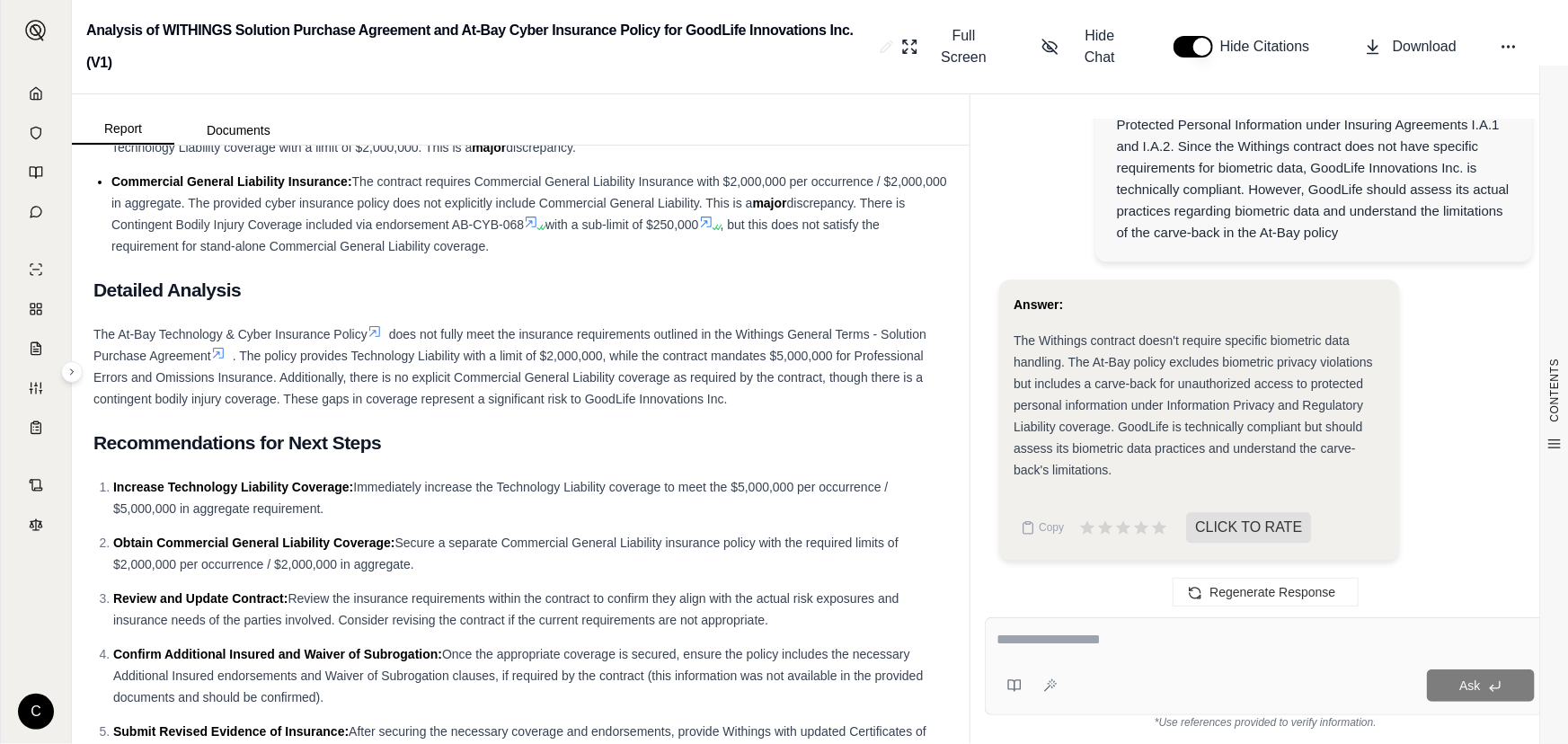
click at [1019, 383] on span "The Withings contract doesn't require specific biometric data handling. The At-…" at bounding box center [1193, 405] width 359 height 144
drag, startPoint x: 1012, startPoint y: 339, endPoint x: 1042, endPoint y: 371, distance: 43.9
click at [1042, 371] on div "Answer: The Withings contract doesn't require specific biometric data handling.…" at bounding box center [1199, 419] width 400 height 280
click at [1371, 403] on div "The Withings contract doesn't require specific biometric data handling. The At-…" at bounding box center [1199, 405] width 371 height 151
click at [1048, 530] on span "Copy" at bounding box center [1051, 528] width 25 height 15
